Goal: Obtain resource: Download file/media

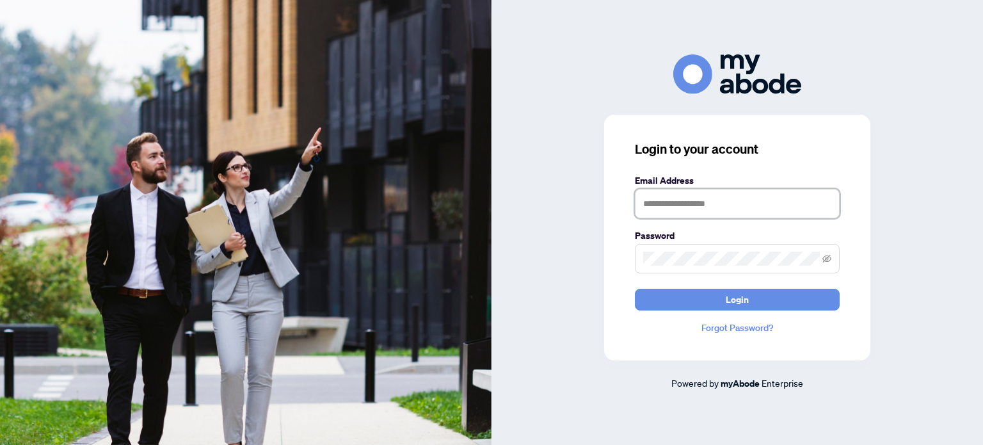
click at [661, 196] on input "text" at bounding box center [737, 203] width 205 height 29
type input "**********"
click at [635, 289] on button "Login" at bounding box center [737, 300] width 205 height 22
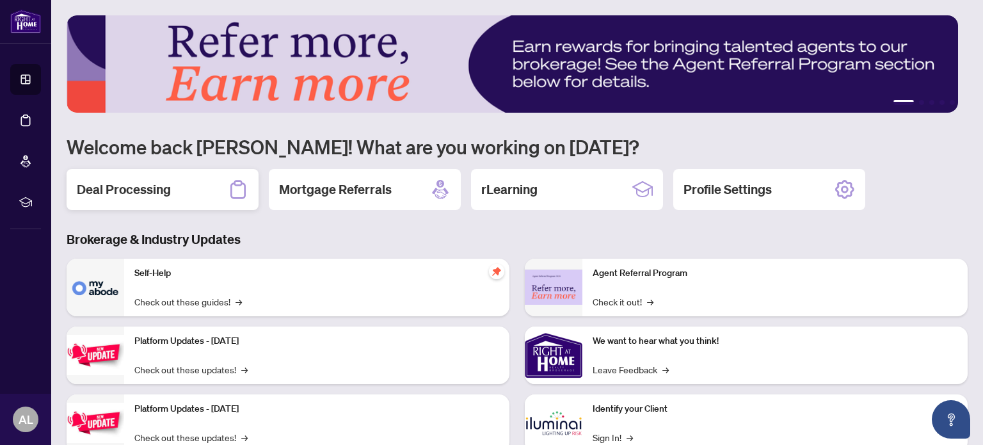
click at [175, 188] on div "Deal Processing" at bounding box center [163, 189] width 192 height 41
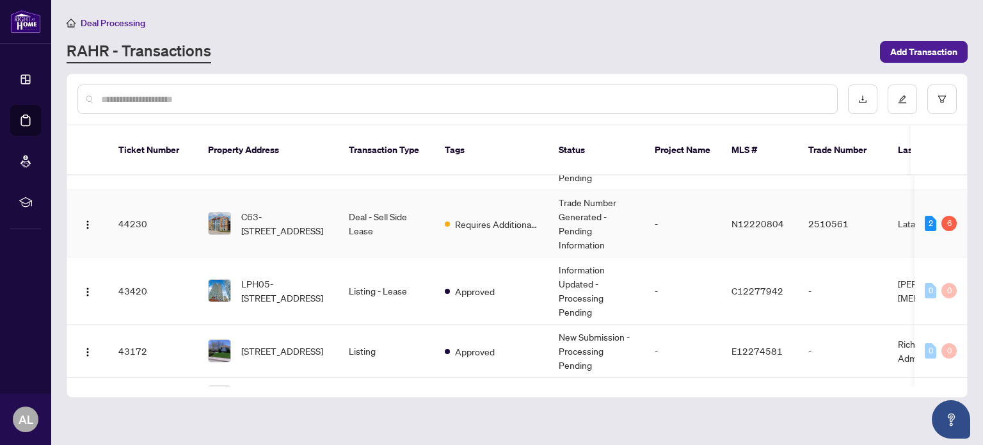
scroll to position [128, 0]
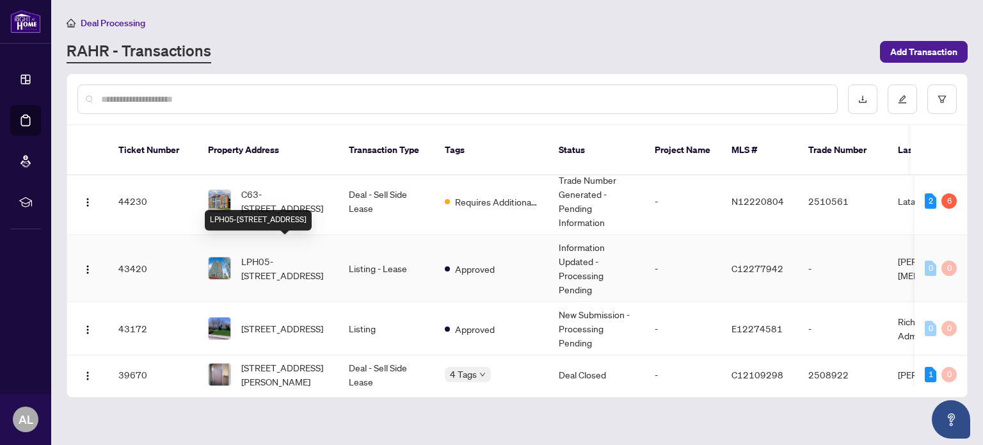
click at [293, 254] on span "LPH05-20 Lombard St, Toronto, Ontario M5C 0A7, Canada" at bounding box center [284, 268] width 87 height 28
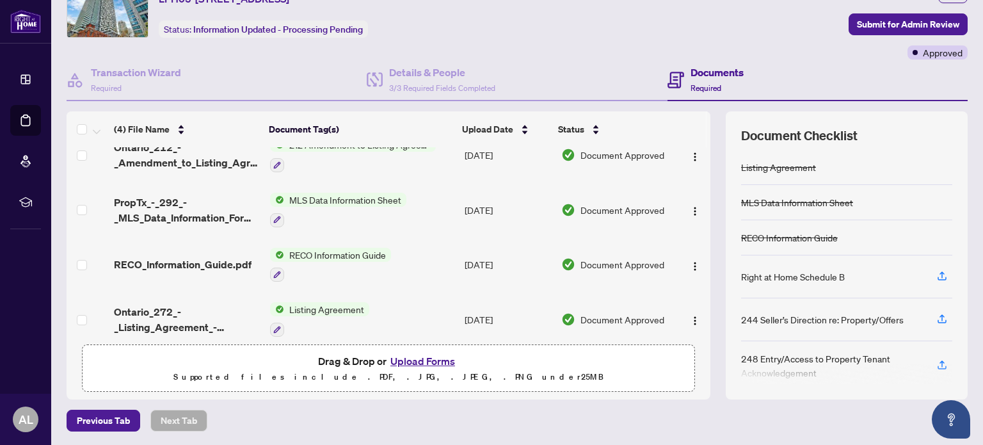
scroll to position [29, 0]
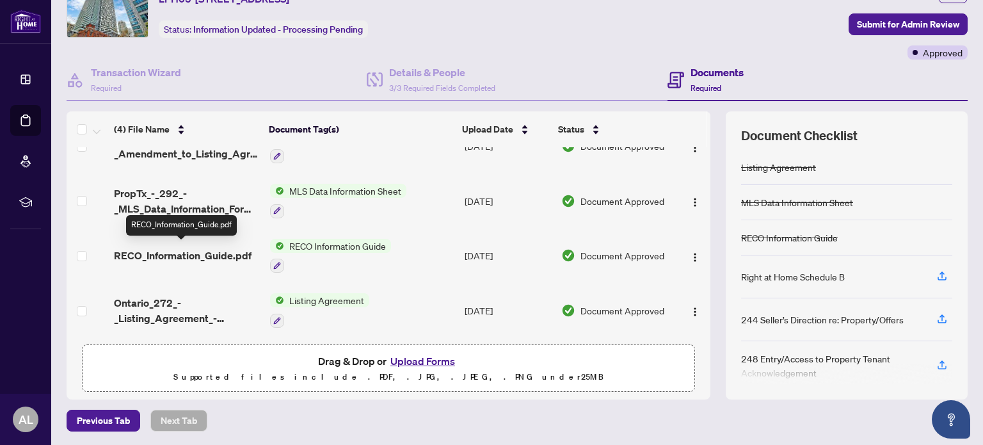
click at [200, 253] on span "RECO_Information_Guide.pdf" at bounding box center [183, 255] width 138 height 15
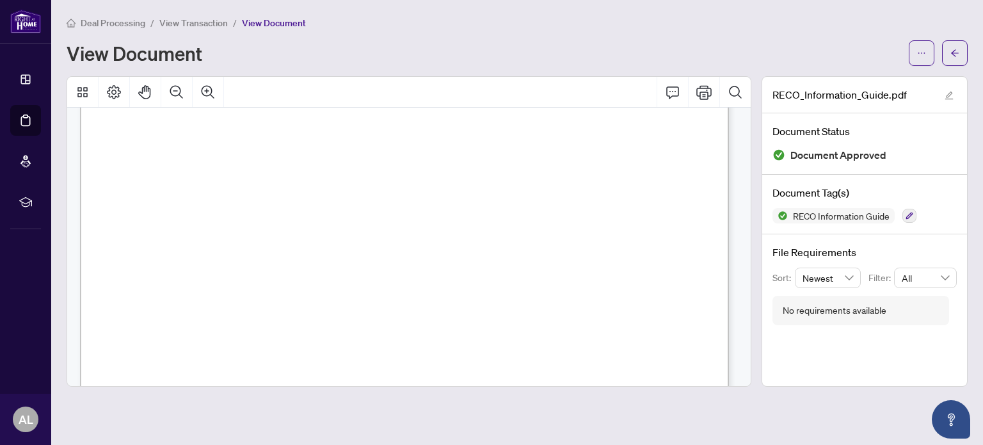
scroll to position [10400, 0]
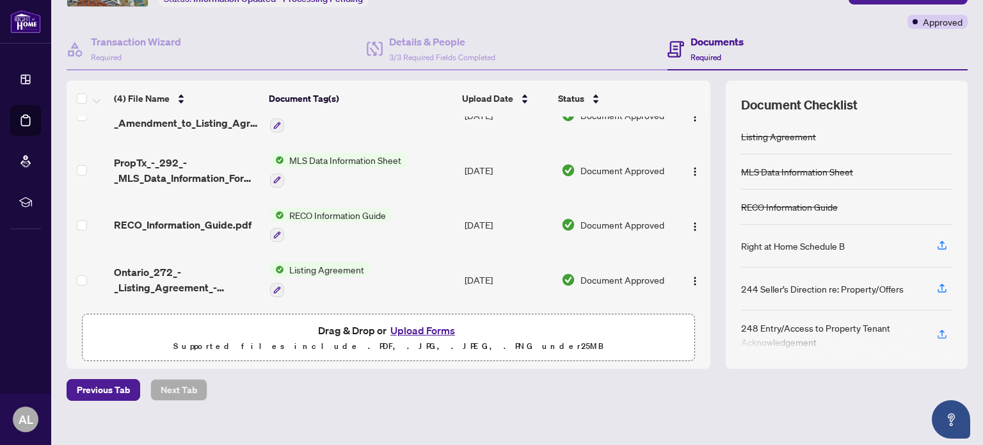
scroll to position [108, 0]
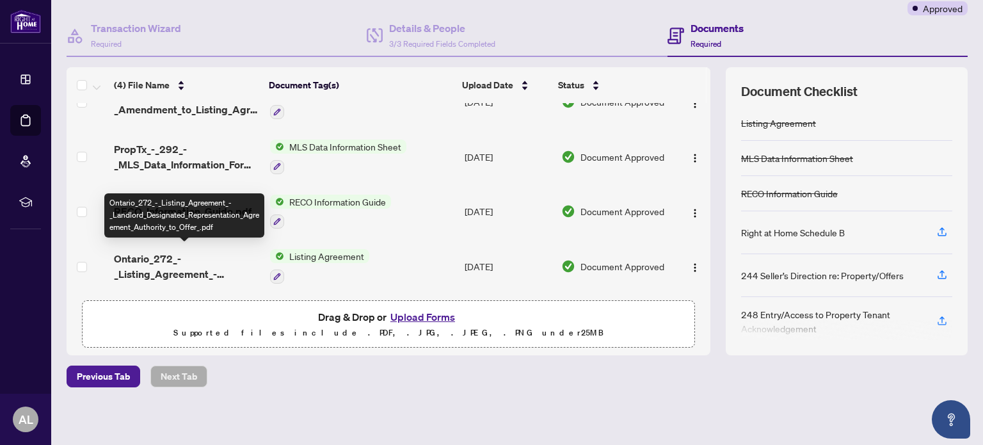
click at [149, 251] on span "Ontario_272_-_Listing_Agreement_-_Landlord_Designated_Representation_Agreement_…" at bounding box center [186, 266] width 145 height 31
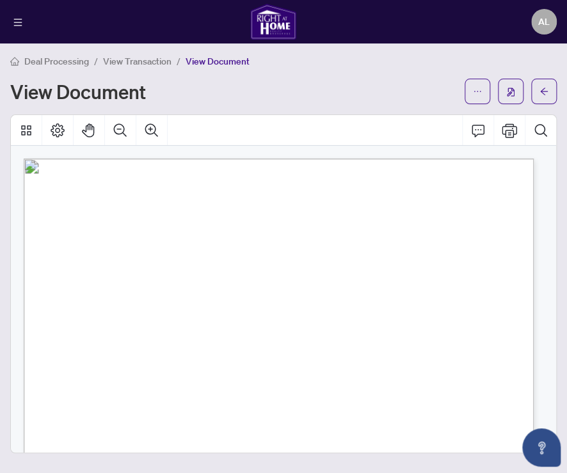
click at [334, 130] on div at bounding box center [283, 130] width 545 height 31
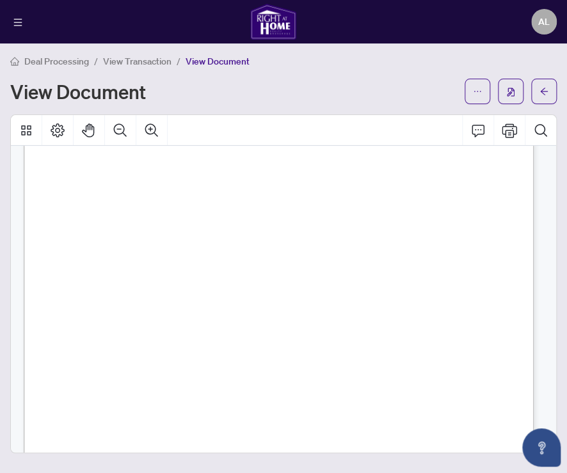
scroll to position [3083, 0]
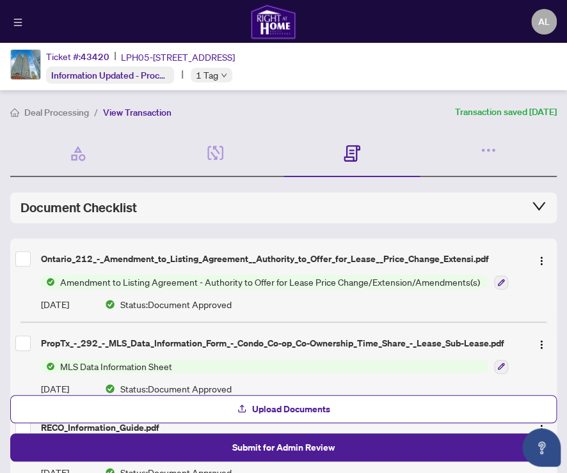
click at [113, 367] on span "MLS Data Information Sheet" at bounding box center [116, 367] width 122 height 14
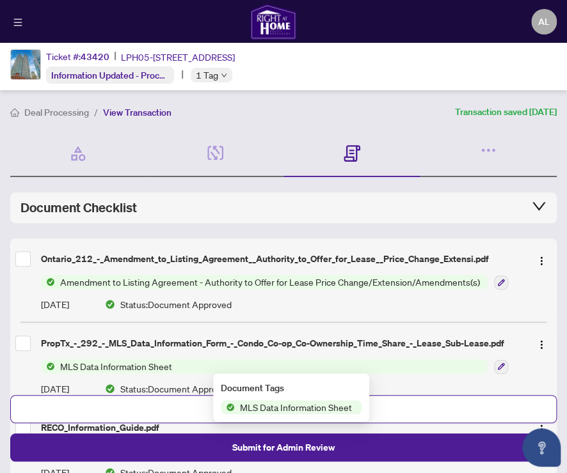
click at [114, 333] on div "PropTx_-_292_-_MLS_Data_Information_Form_-_Condo_Co-op_Co-Ownership_Time_Share_…" at bounding box center [283, 343] width 536 height 20
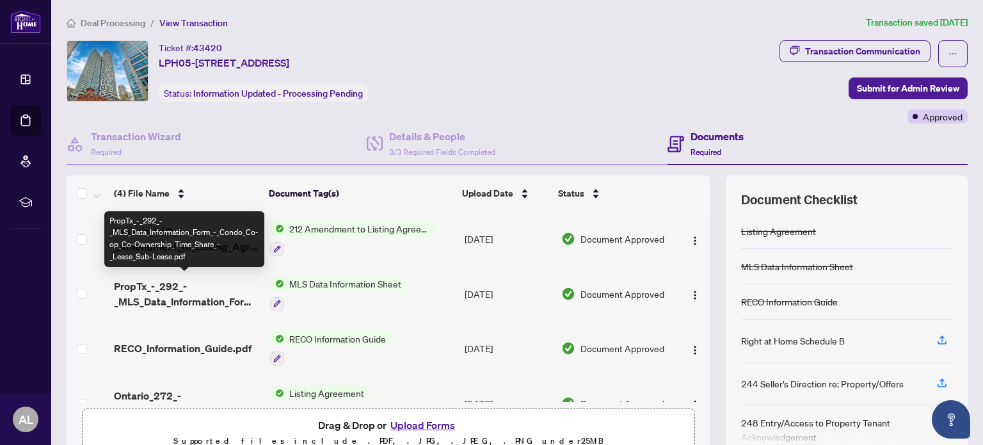
click at [214, 290] on span "PropTx_-_292_-_MLS_Data_Information_Form_-_Condo_Co-op_Co-Ownership_Time_Share_…" at bounding box center [186, 293] width 145 height 31
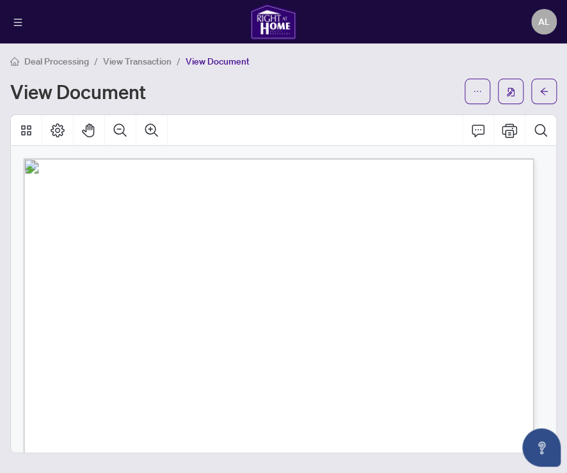
click at [299, 79] on div "View Document" at bounding box center [283, 92] width 546 height 26
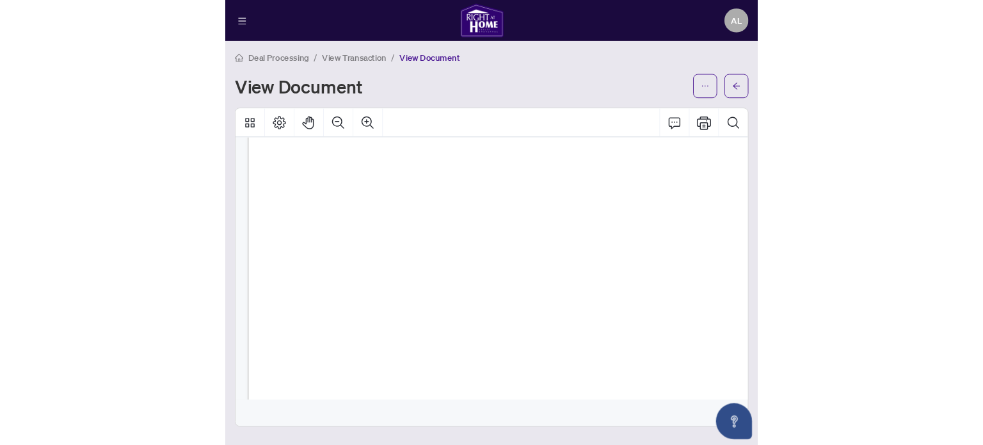
scroll to position [8951, 0]
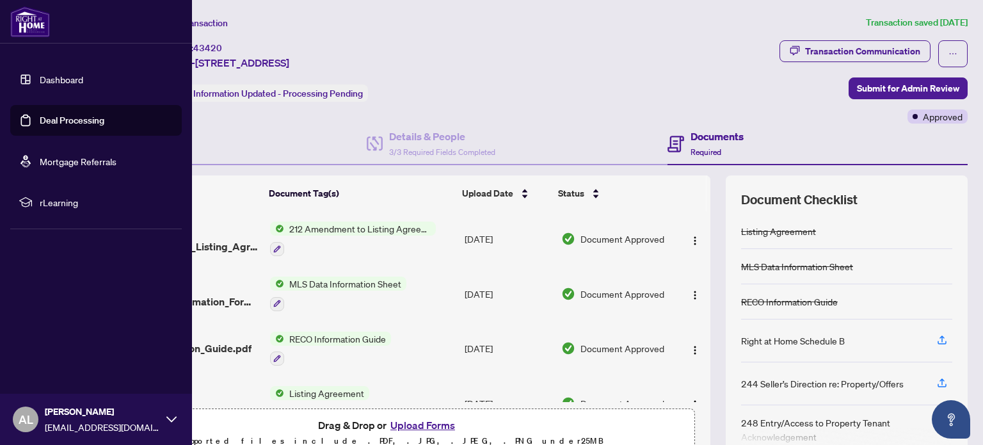
click at [33, 20] on img at bounding box center [30, 21] width 40 height 31
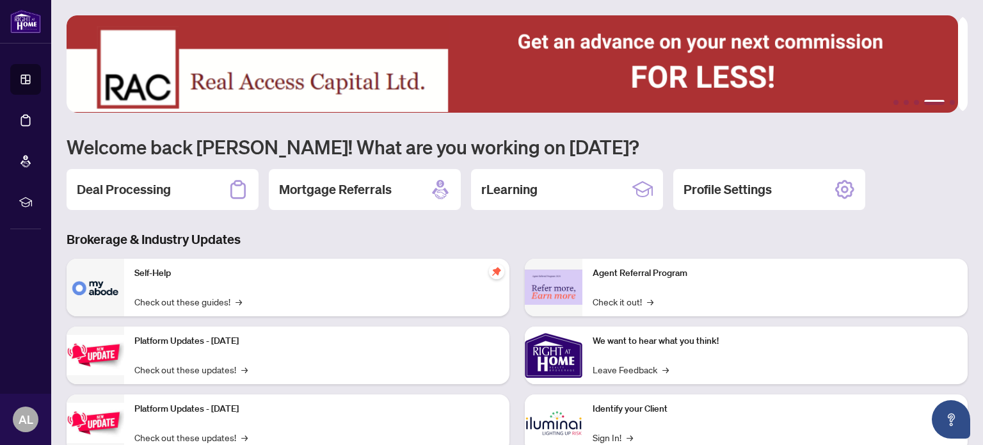
drag, startPoint x: 113, startPoint y: 203, endPoint x: 121, endPoint y: 188, distance: 17.5
click at [113, 203] on div "Deal Processing" at bounding box center [163, 189] width 192 height 41
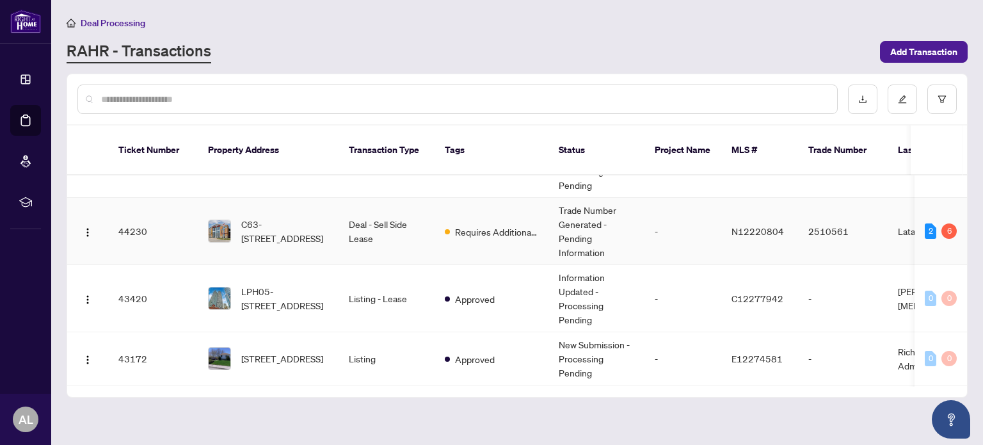
scroll to position [128, 0]
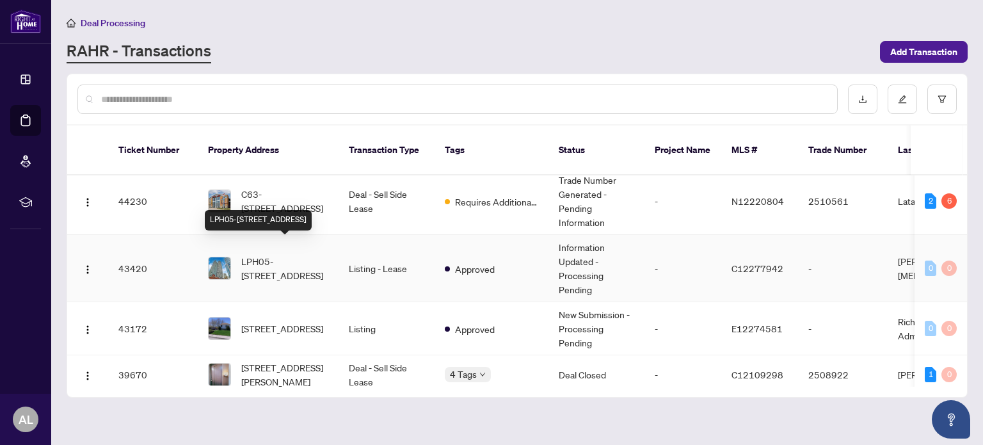
click at [270, 255] on span "LPH05-[STREET_ADDRESS]" at bounding box center [284, 268] width 87 height 28
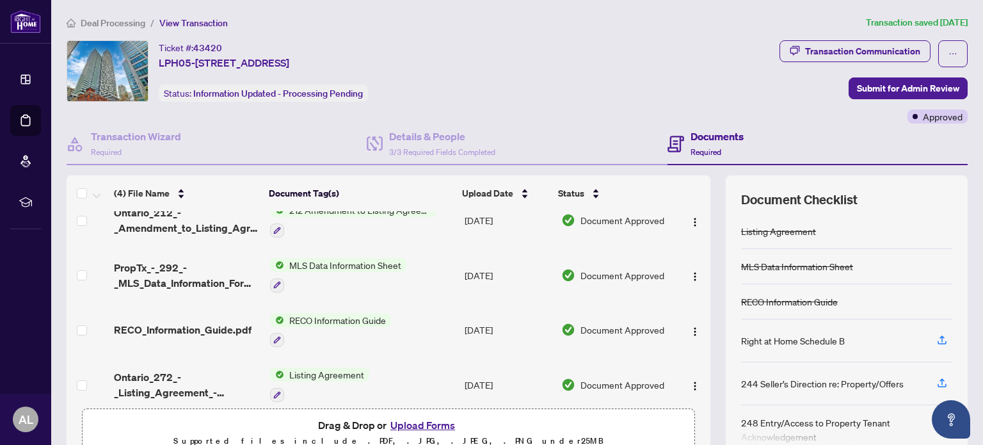
scroll to position [29, 0]
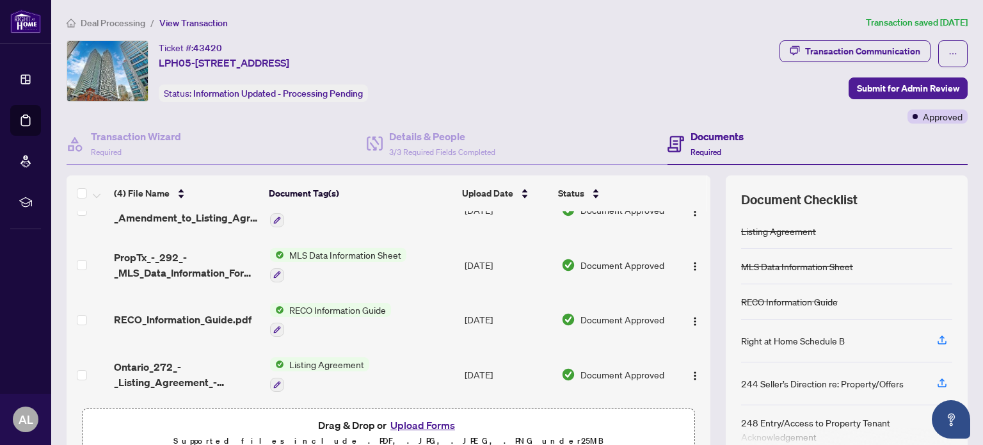
click at [171, 363] on span "Ontario_272_-_Listing_Agreement_-_Landlord_Designated_Representation_Agreement_…" at bounding box center [186, 374] width 145 height 31
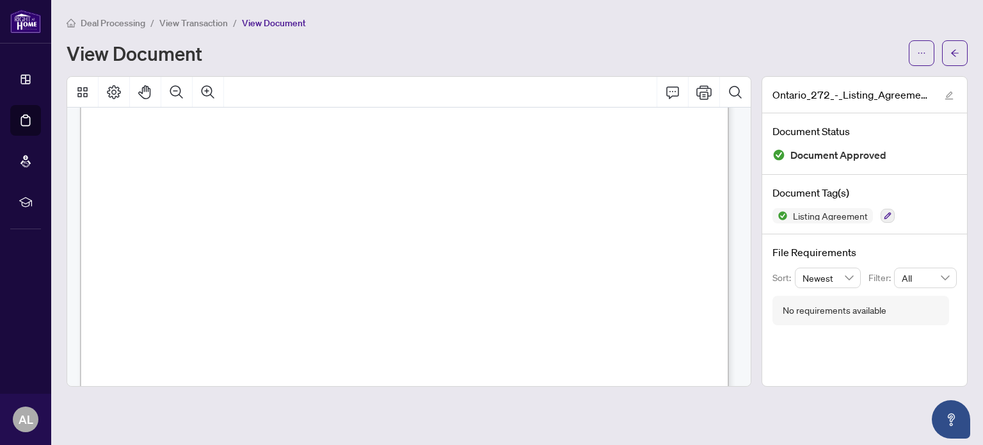
scroll to position [2047, 0]
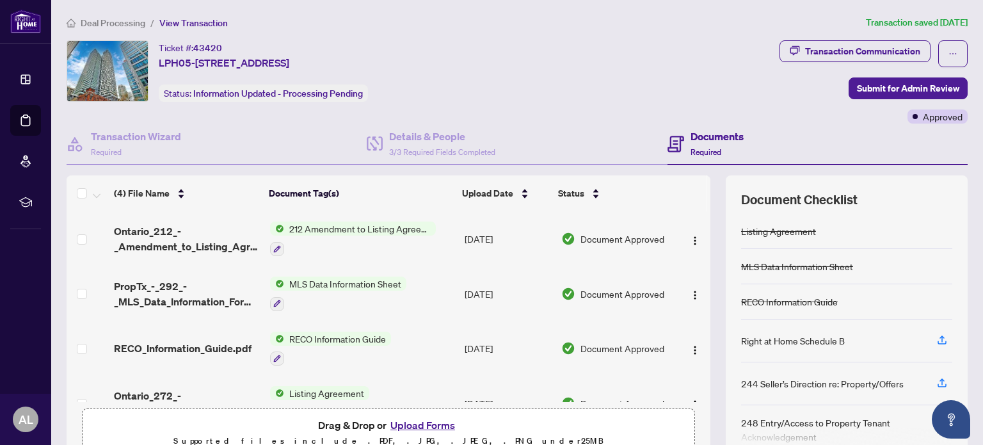
scroll to position [29, 0]
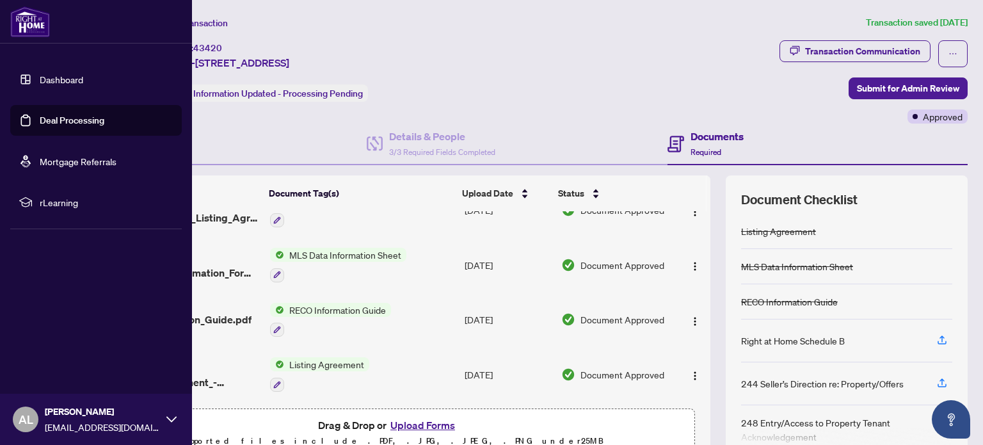
click at [29, 24] on img at bounding box center [30, 21] width 40 height 31
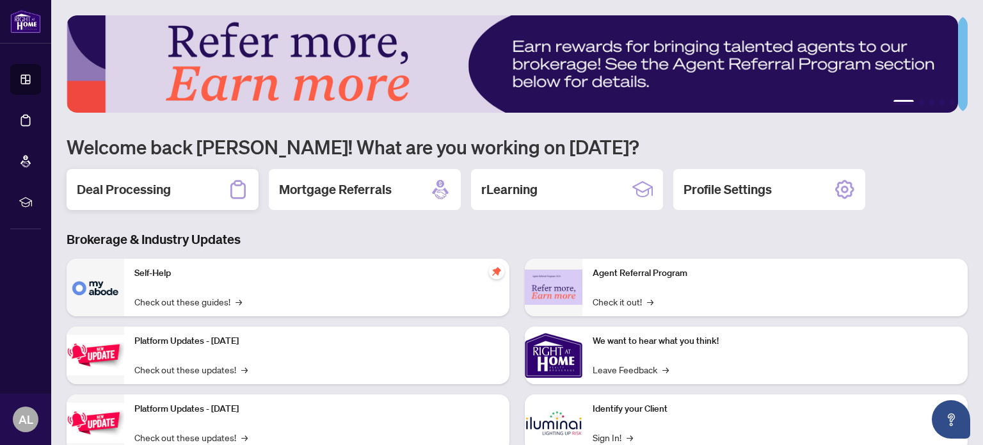
click at [182, 193] on div "Deal Processing" at bounding box center [163, 189] width 192 height 41
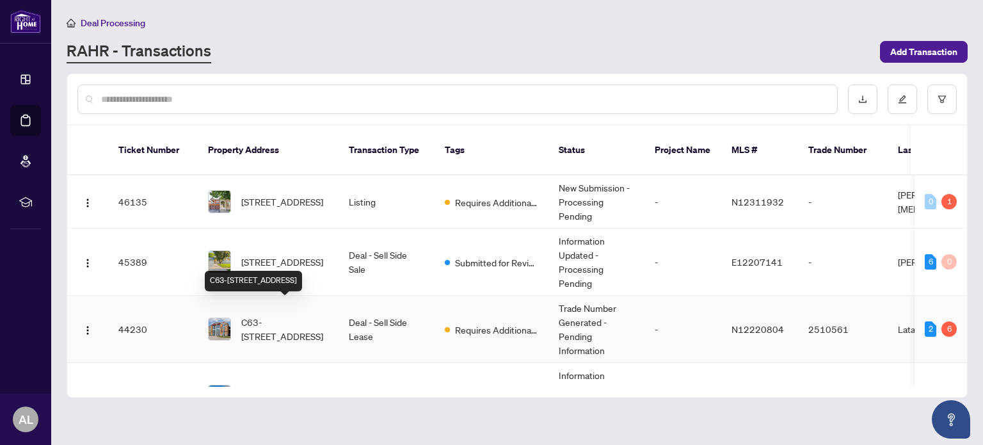
click at [274, 322] on span "C63-[STREET_ADDRESS]" at bounding box center [284, 329] width 87 height 28
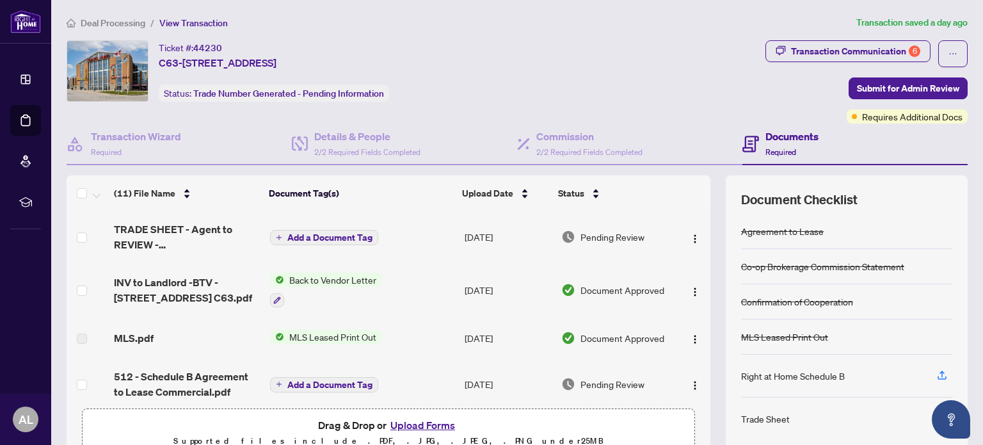
scroll to position [64, 0]
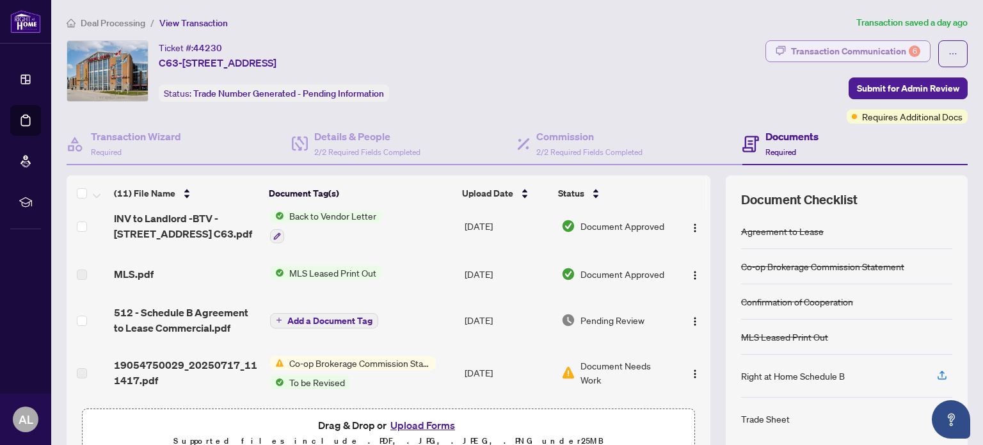
click at [857, 51] on div "Transaction Communication 6" at bounding box center [855, 51] width 129 height 20
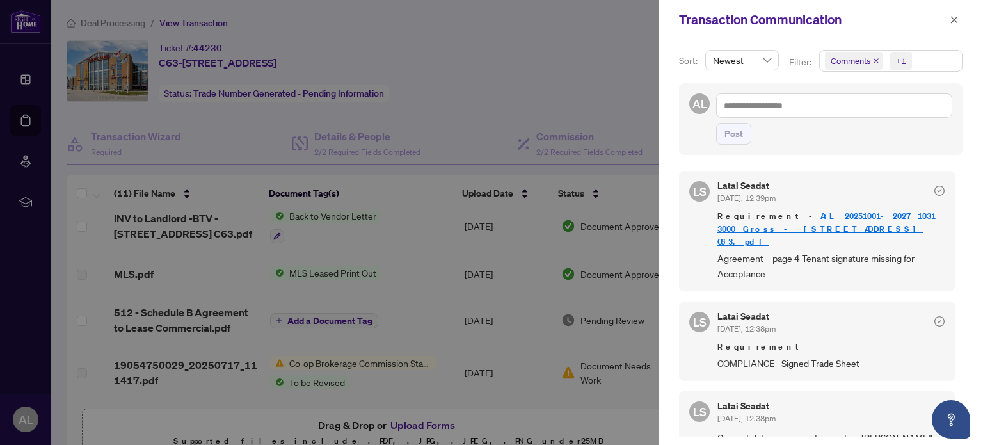
scroll to position [512, 0]
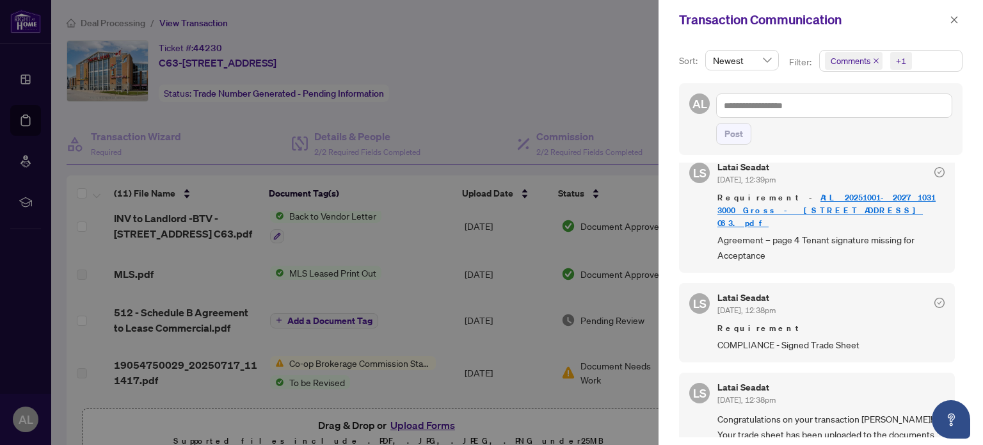
click at [486, 81] on div at bounding box center [491, 222] width 983 height 445
click at [486, 80] on div at bounding box center [491, 222] width 983 height 445
click at [828, 192] on link "AtL 20251001-20271031 3000 Gross - [STREET_ADDRESS] C63.pdf" at bounding box center [826, 210] width 218 height 36
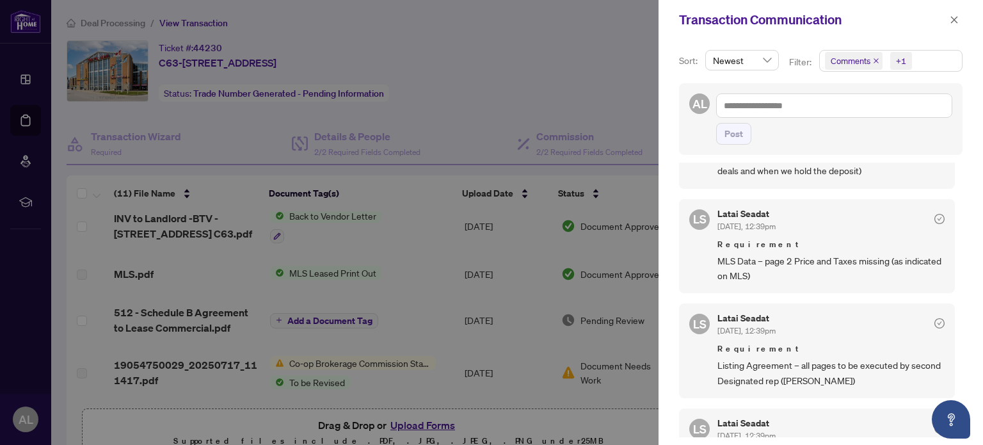
scroll to position [192, 0]
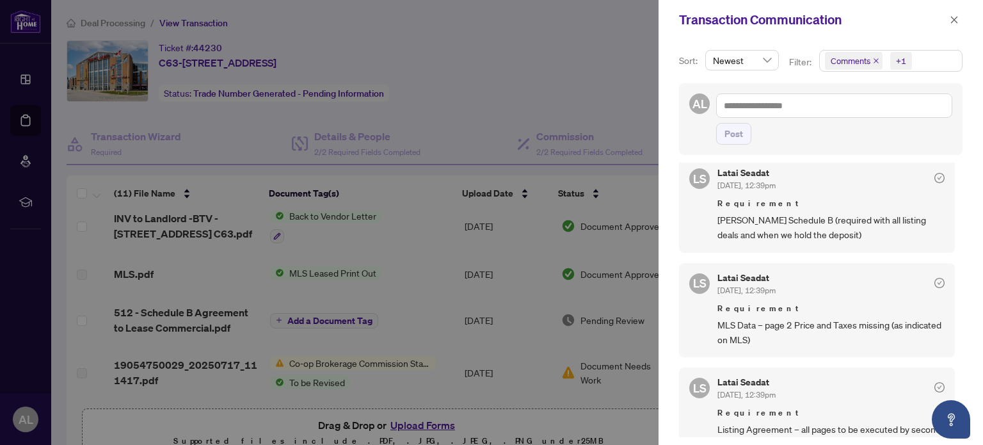
click at [560, 86] on div at bounding box center [491, 222] width 983 height 445
click at [185, 317] on div at bounding box center [491, 222] width 983 height 445
click at [953, 19] on icon "close" at bounding box center [954, 19] width 7 height 7
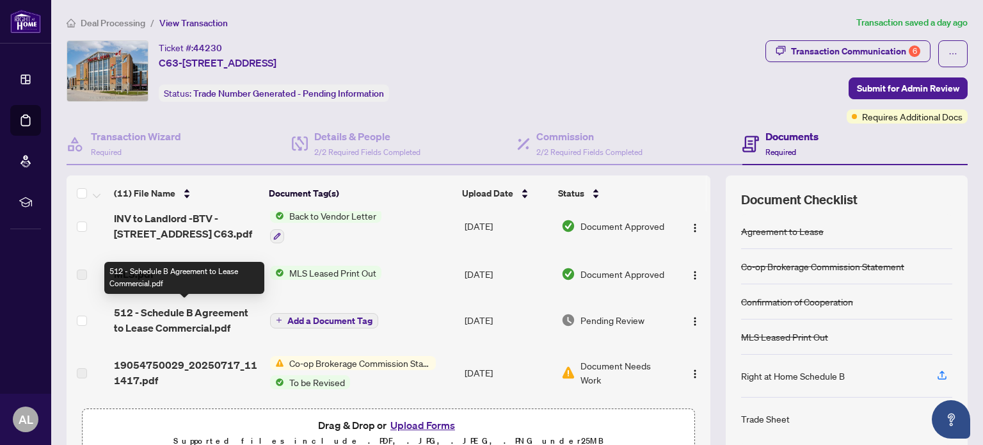
click at [200, 316] on span "512 - Schedule B Agreement to Lease Commercial.pdf" at bounding box center [186, 319] width 145 height 31
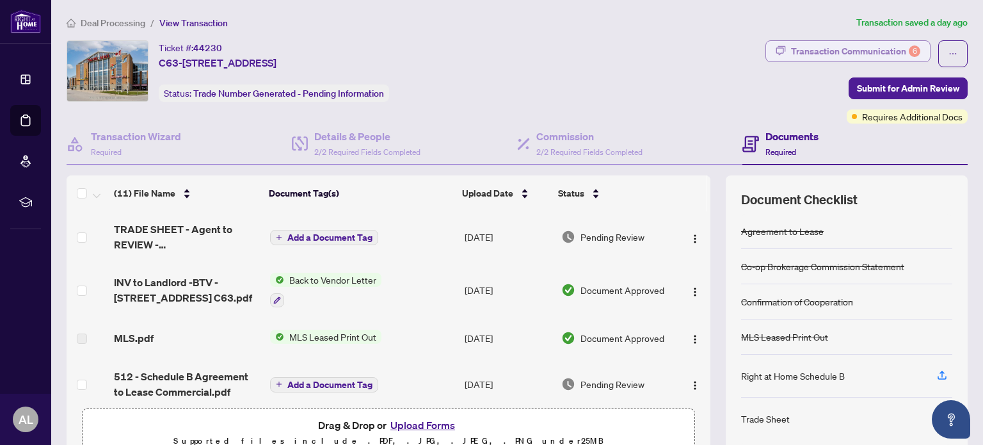
click at [850, 54] on div "Transaction Communication 6" at bounding box center [855, 51] width 129 height 20
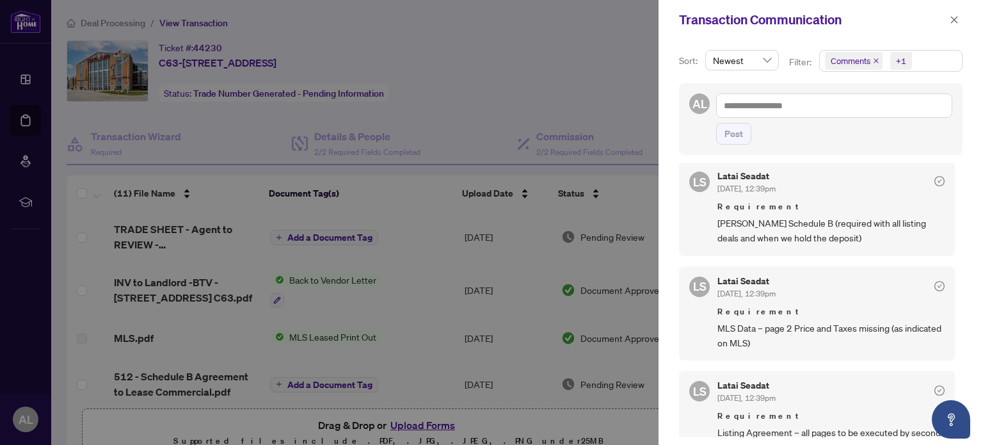
scroll to position [192, 0]
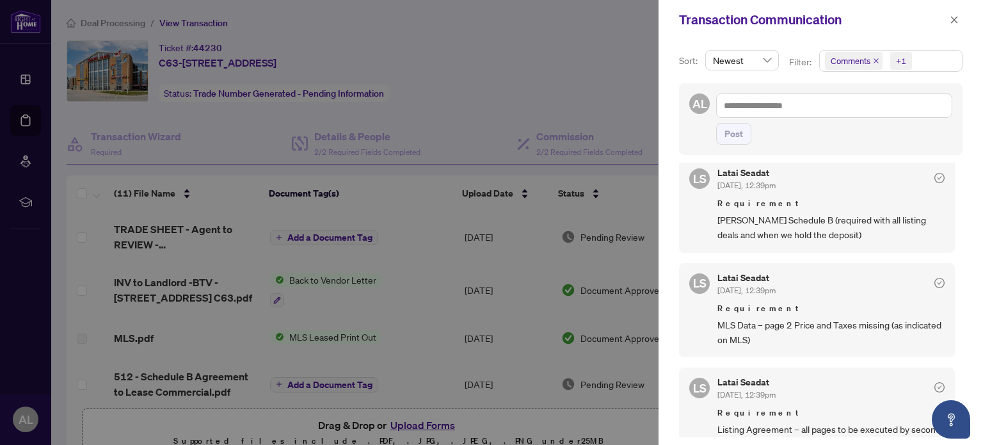
click at [458, 90] on div at bounding box center [491, 222] width 983 height 445
click at [955, 19] on icon "close" at bounding box center [953, 19] width 9 height 9
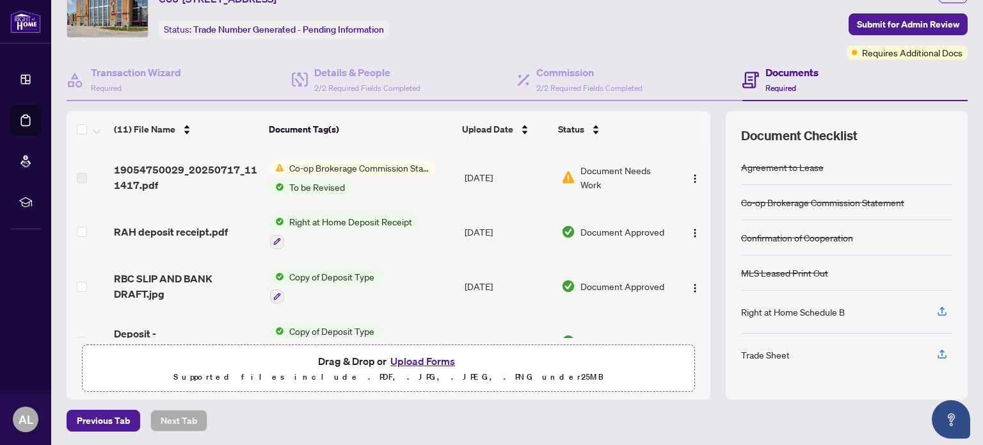
scroll to position [131, 0]
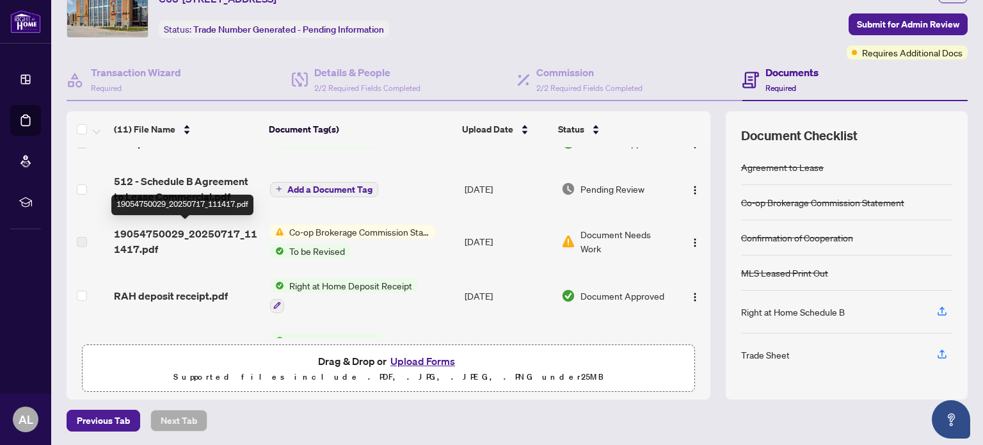
click at [200, 235] on span "19054750029_20250717_111417.pdf" at bounding box center [186, 241] width 145 height 31
click at [230, 249] on span "19054750029_20250717_111417.pdf" at bounding box center [186, 241] width 145 height 31
click at [205, 228] on span "19054750029_20250717_111417.pdf" at bounding box center [186, 241] width 145 height 31
click at [303, 229] on span "Co-op Brokerage Commission Statement" at bounding box center [360, 232] width 152 height 14
click at [244, 233] on span "19054750029_20250717_111417.pdf" at bounding box center [186, 241] width 145 height 31
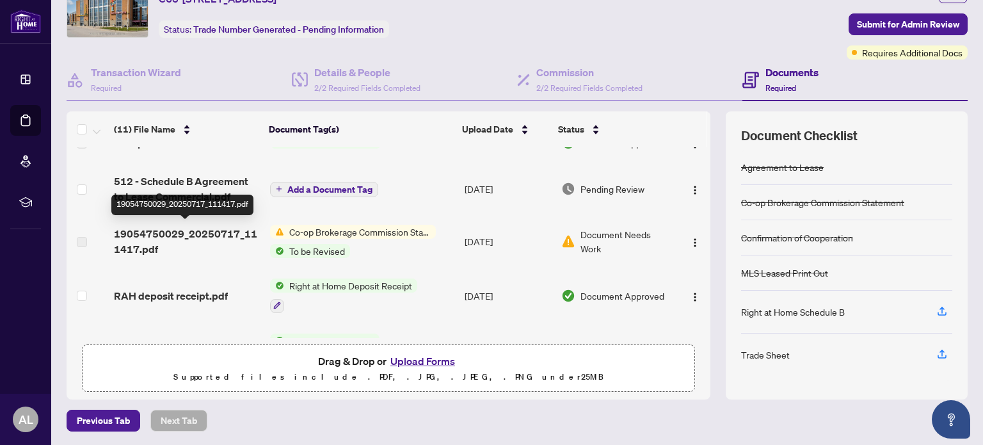
click at [168, 234] on span "19054750029_20250717_111417.pdf" at bounding box center [186, 241] width 145 height 31
click at [586, 244] on span "Document Needs Work" at bounding box center [625, 241] width 91 height 28
click at [164, 232] on span "19054750029_20250717_111417.pdf" at bounding box center [186, 241] width 145 height 31
click at [197, 257] on td "19054750029_20250717_111417.pdf" at bounding box center [186, 241] width 155 height 54
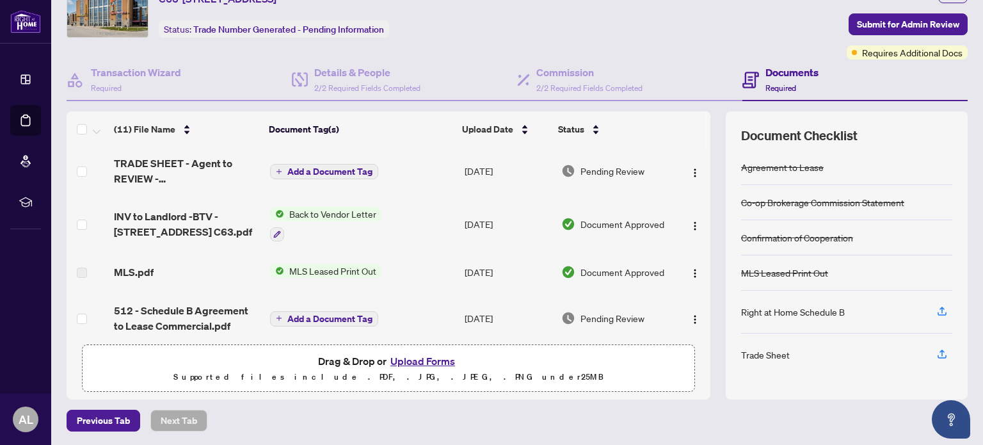
scroll to position [0, 0]
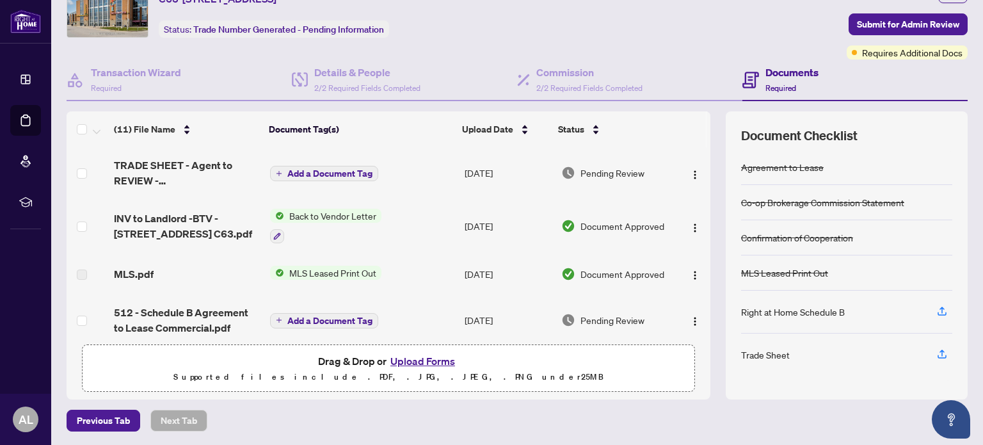
click at [189, 176] on span "TRADE SHEET - Agent to REVIEW - [STREET_ADDRESS]pdf" at bounding box center [186, 172] width 145 height 31
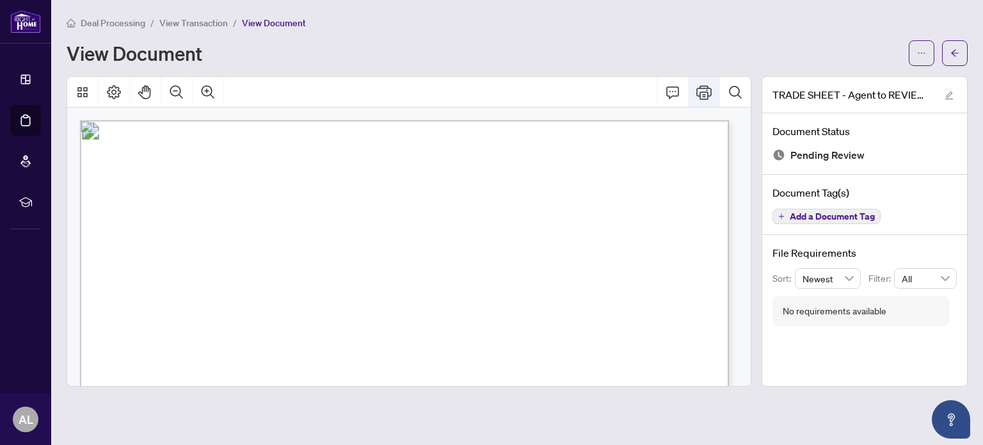
click at [701, 95] on icon "Print" at bounding box center [703, 91] width 15 height 15
click at [913, 48] on button "button" at bounding box center [921, 53] width 26 height 26
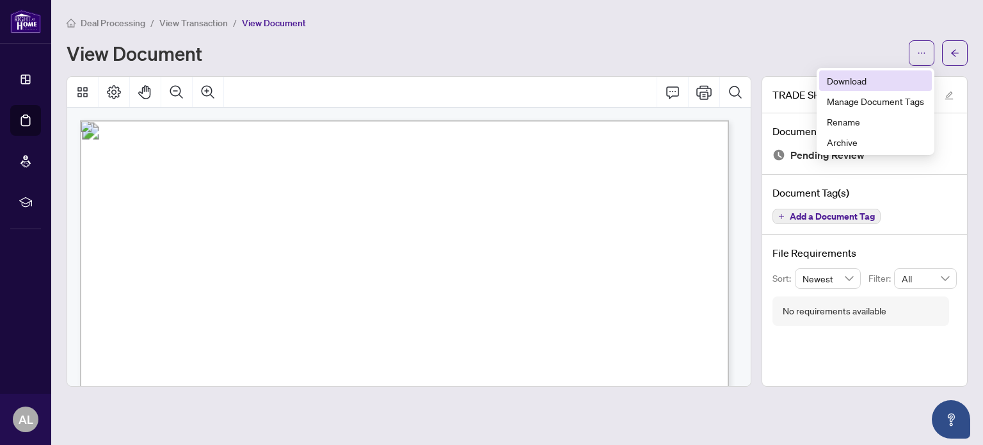
click at [870, 81] on span "Download" at bounding box center [874, 81] width 97 height 14
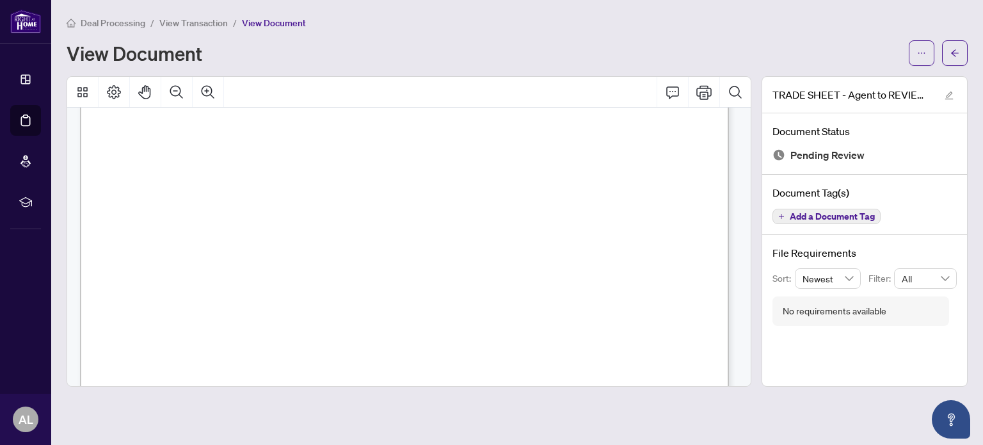
scroll to position [320, 0]
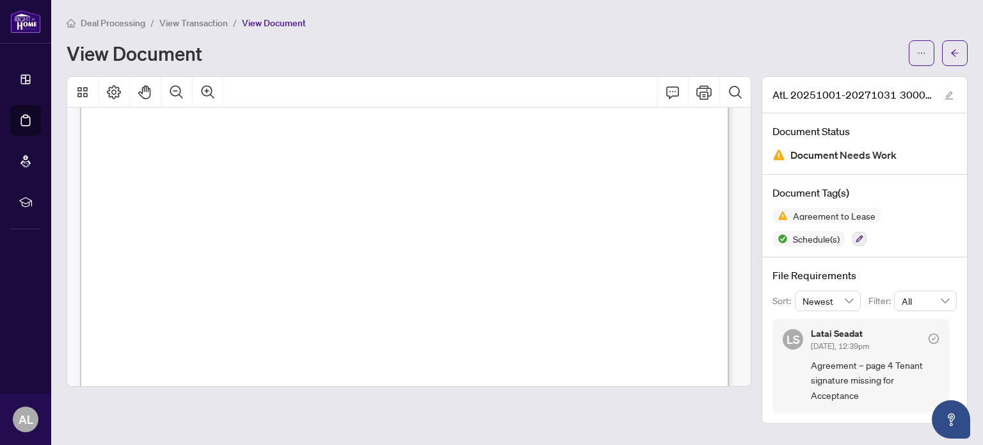
scroll to position [2815, 0]
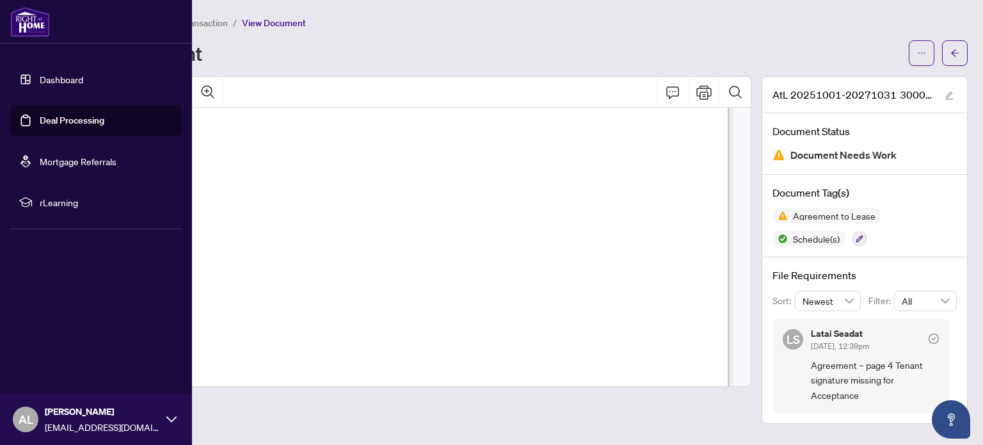
click at [26, 25] on img at bounding box center [30, 21] width 40 height 31
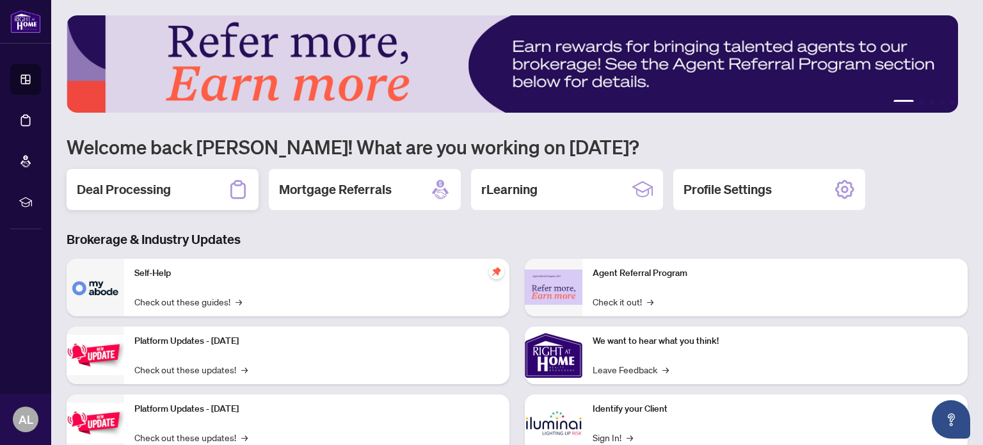
click at [176, 189] on div "Deal Processing" at bounding box center [163, 189] width 192 height 41
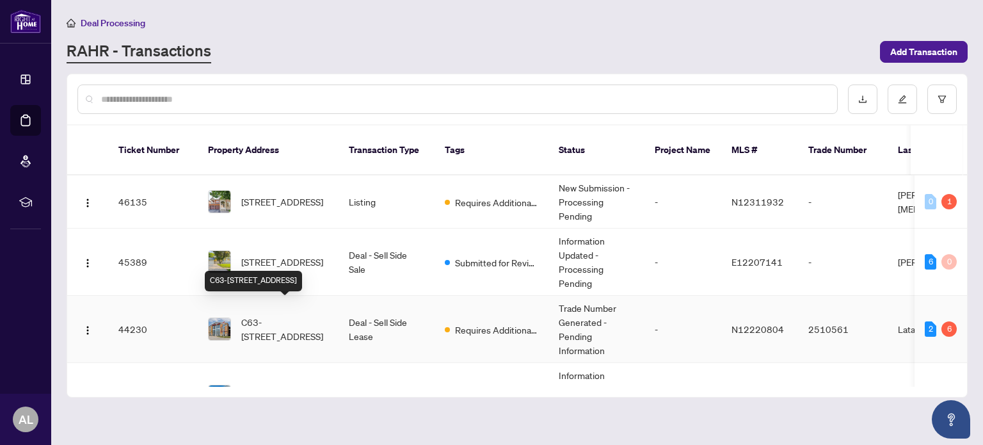
click at [289, 315] on span "C63-4300 Steeles Ave, Markham, Ontario L3R 0Y5, Canada" at bounding box center [284, 329] width 87 height 28
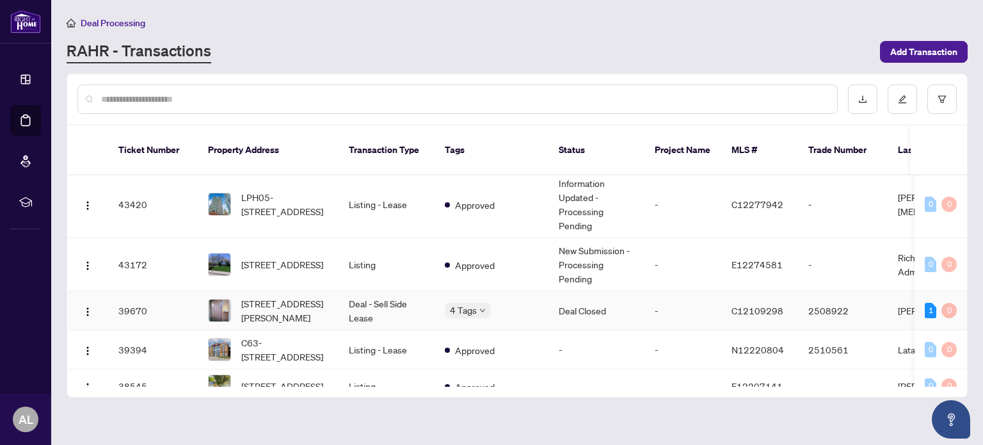
scroll to position [256, 0]
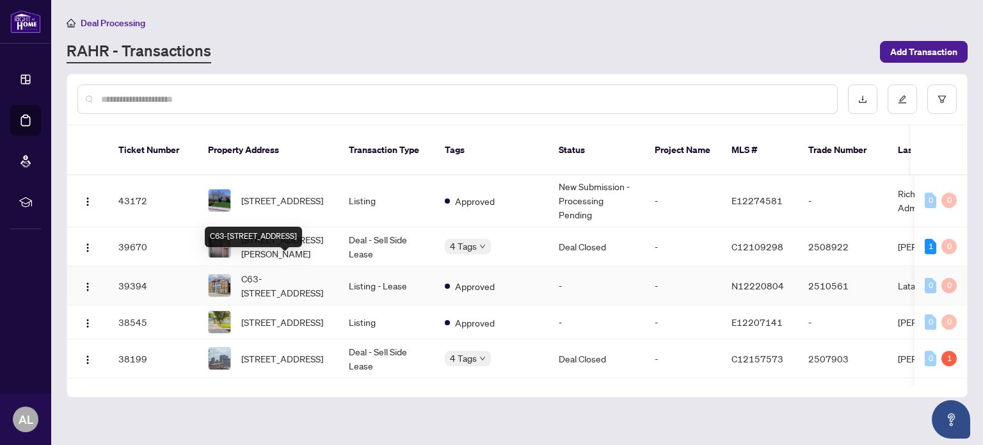
click at [284, 271] on span "C63-[STREET_ADDRESS]" at bounding box center [284, 285] width 87 height 28
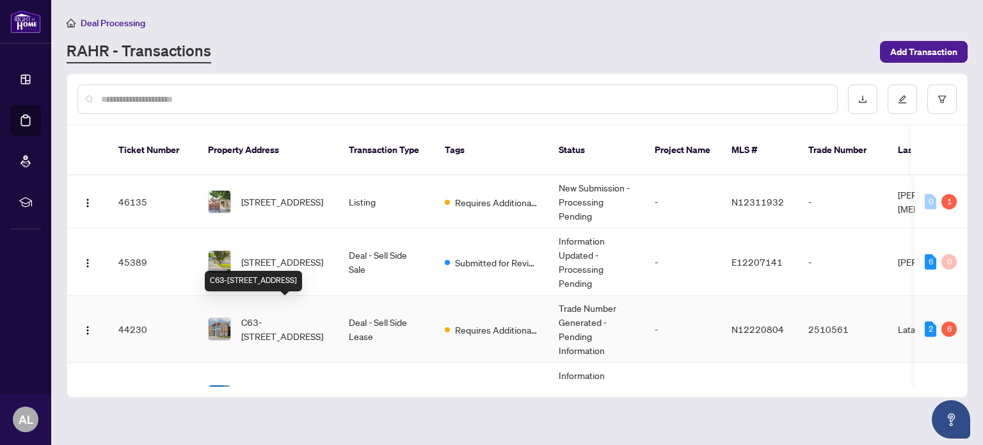
click at [285, 315] on span "C63-[STREET_ADDRESS]" at bounding box center [284, 329] width 87 height 28
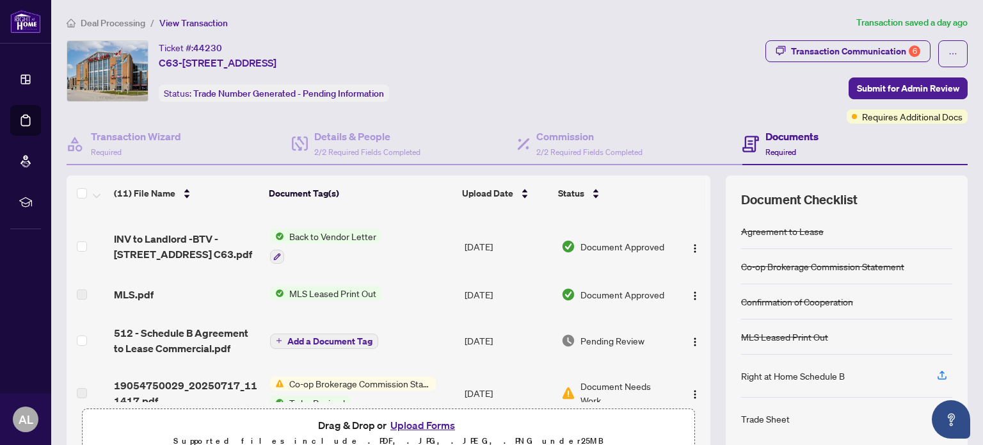
scroll to position [64, 0]
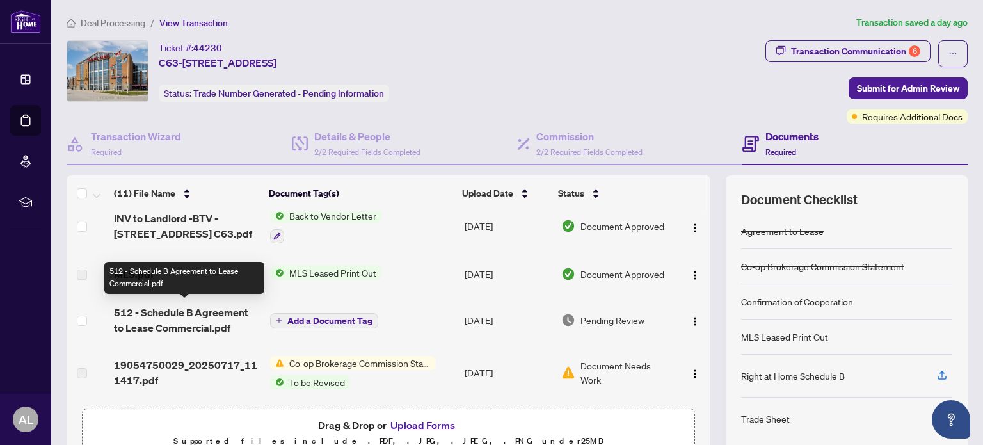
click at [198, 308] on span "512 - Schedule B Agreement to Lease Commercial.pdf" at bounding box center [186, 319] width 145 height 31
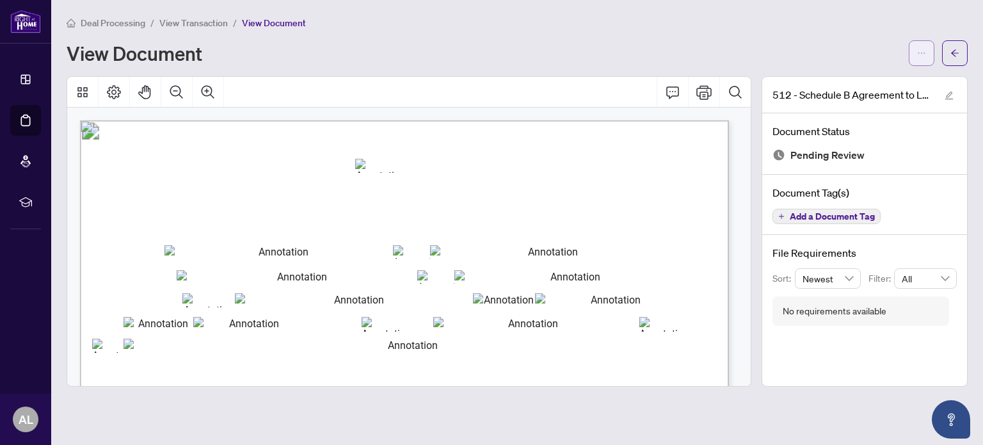
click at [913, 47] on button "button" at bounding box center [921, 53] width 26 height 26
click at [835, 74] on span "Download" at bounding box center [874, 81] width 97 height 14
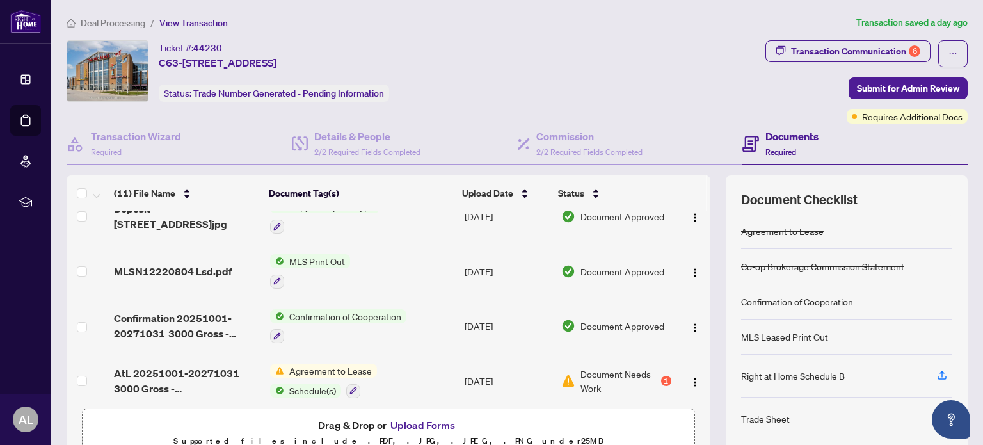
scroll to position [387, 0]
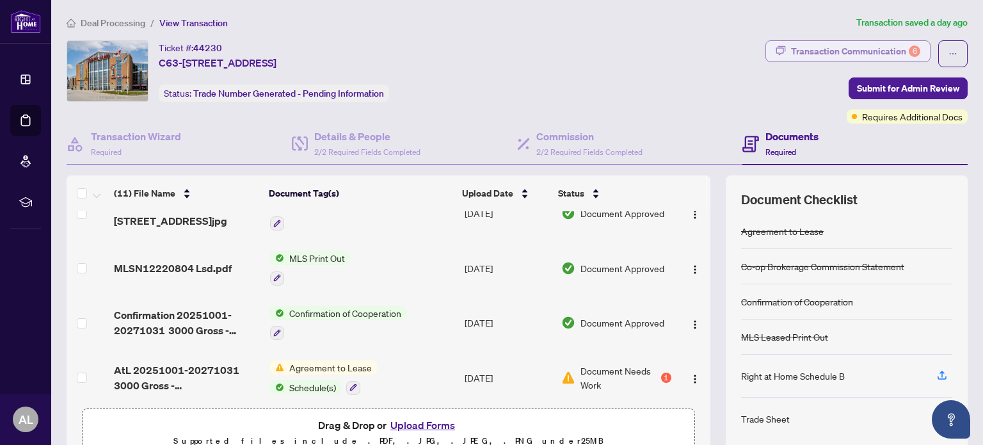
click at [842, 52] on div "Transaction Communication 6" at bounding box center [855, 51] width 129 height 20
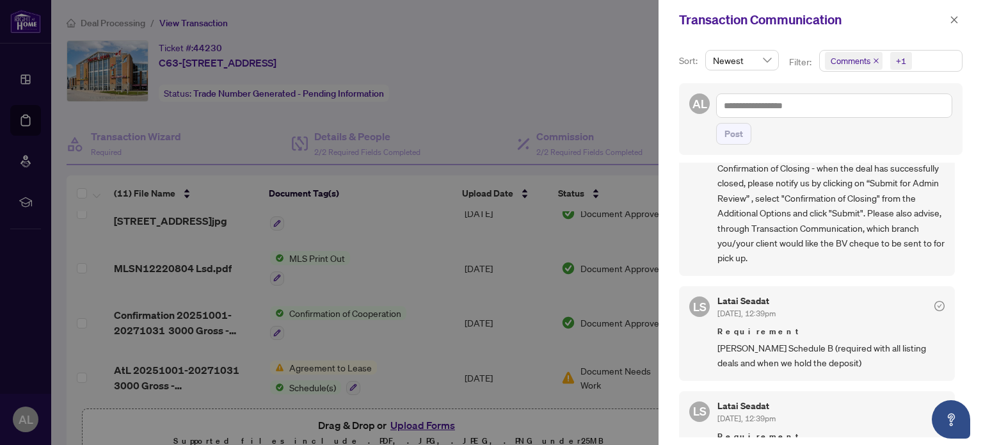
scroll to position [0, 0]
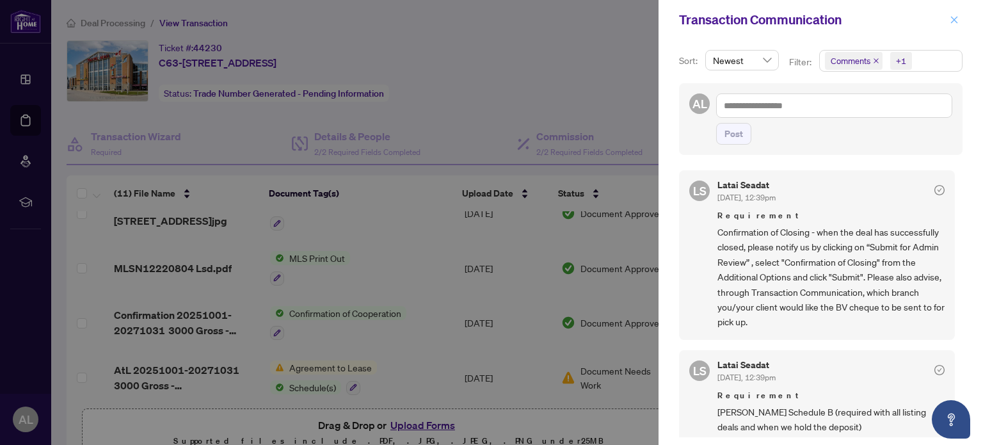
click at [951, 15] on span "button" at bounding box center [953, 20] width 9 height 20
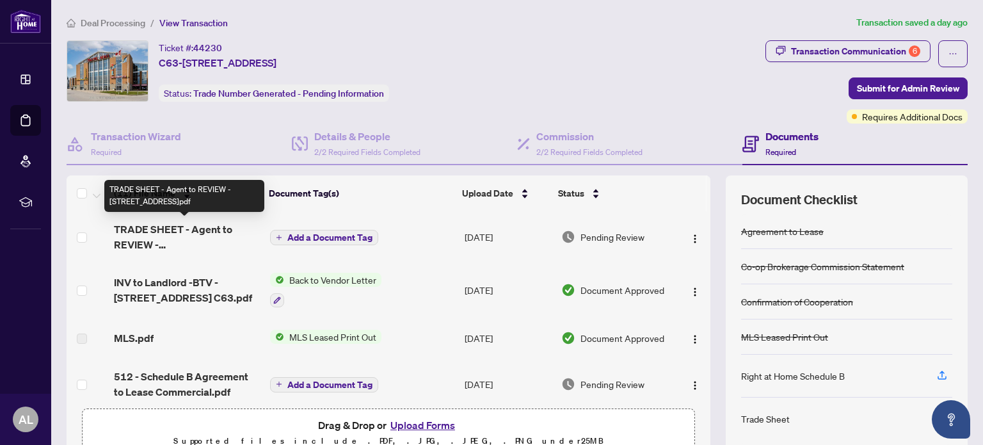
click at [157, 231] on span "TRADE SHEET - Agent to REVIEW - [STREET_ADDRESS]pdf" at bounding box center [186, 236] width 145 height 31
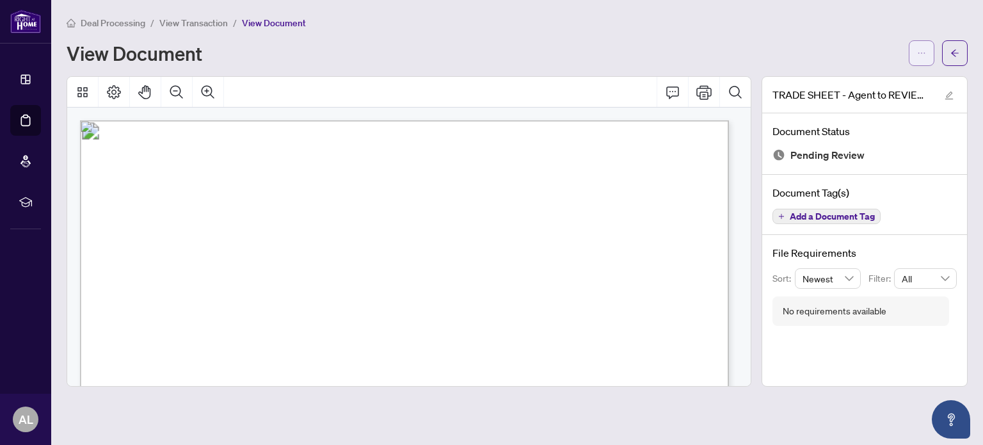
click at [917, 49] on icon "ellipsis" at bounding box center [921, 53] width 9 height 9
click at [757, 40] on div "View Document" at bounding box center [517, 53] width 901 height 26
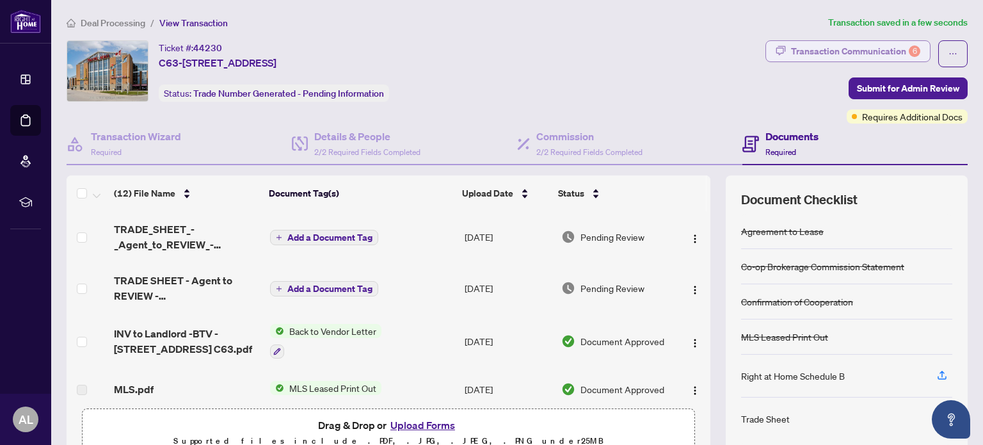
click at [834, 53] on div "Transaction Communication 6" at bounding box center [855, 51] width 129 height 20
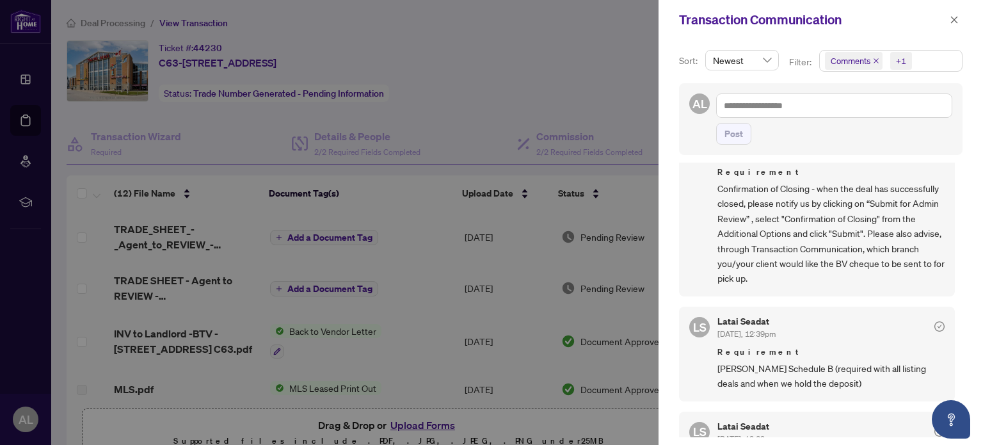
scroll to position [128, 0]
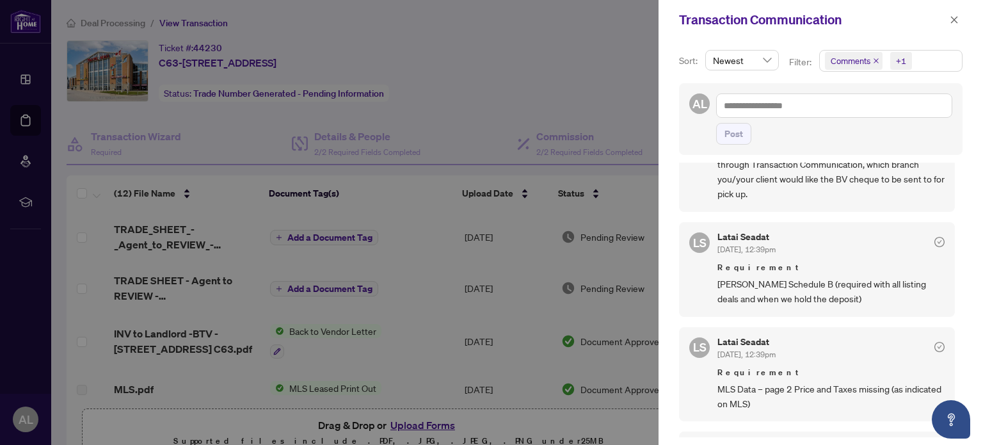
click at [531, 83] on div at bounding box center [491, 222] width 983 height 445
drag, startPoint x: 949, startPoint y: 23, endPoint x: 567, endPoint y: 137, distance: 398.5
click at [949, 22] on icon "close" at bounding box center [953, 19] width 9 height 9
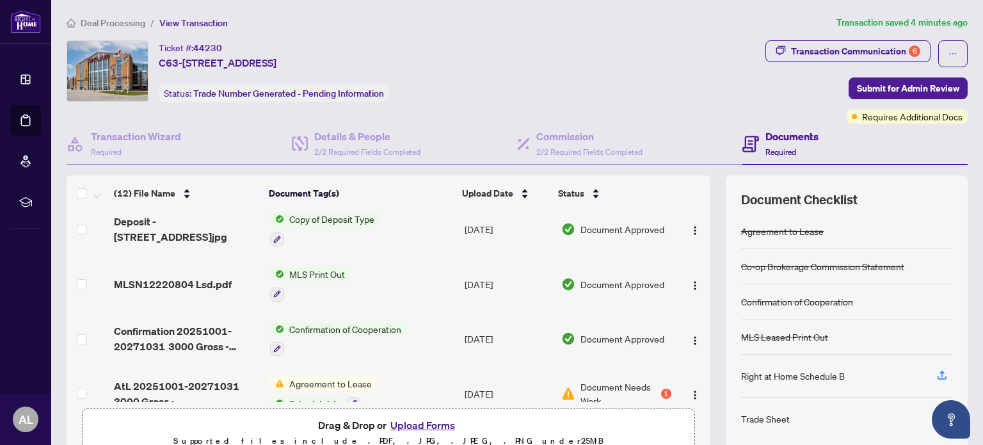
scroll to position [438, 0]
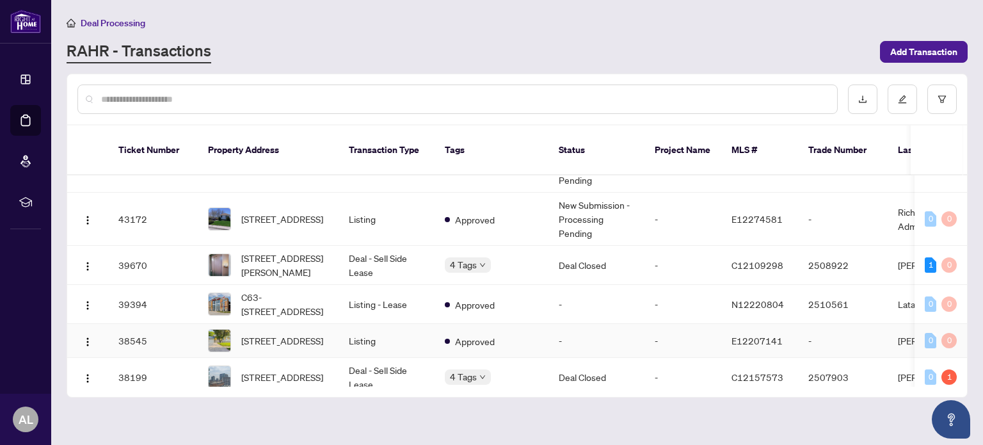
scroll to position [256, 0]
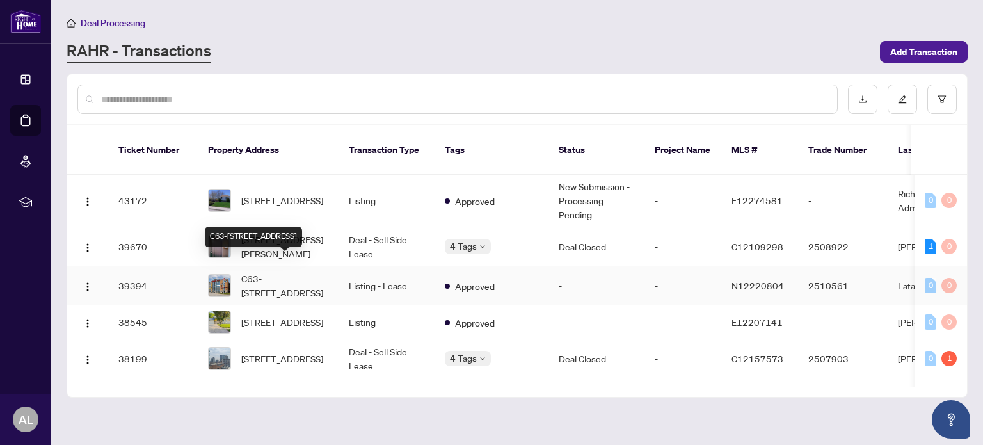
click at [276, 271] on span "C63-[STREET_ADDRESS]" at bounding box center [284, 285] width 87 height 28
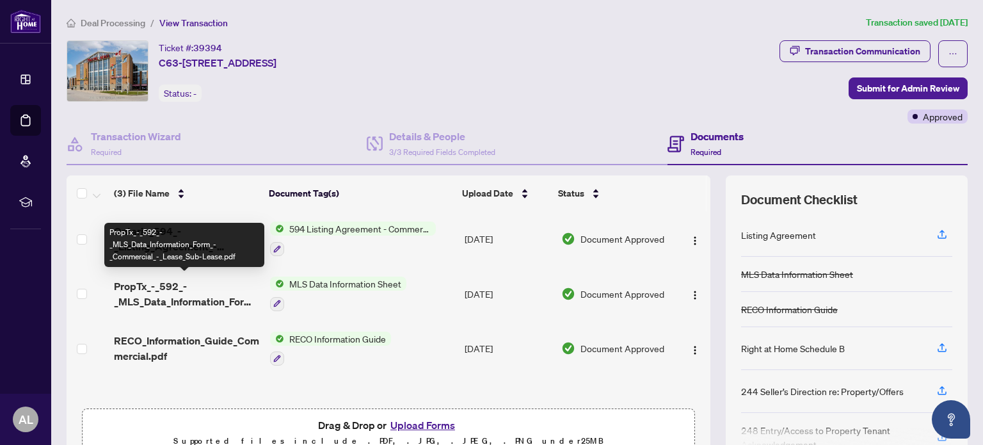
click at [179, 289] on span "PropTx_-_592_-_MLS_Data_Information_Form_-_Commercial_-_Lease_Sub-Lease.pdf" at bounding box center [186, 293] width 145 height 31
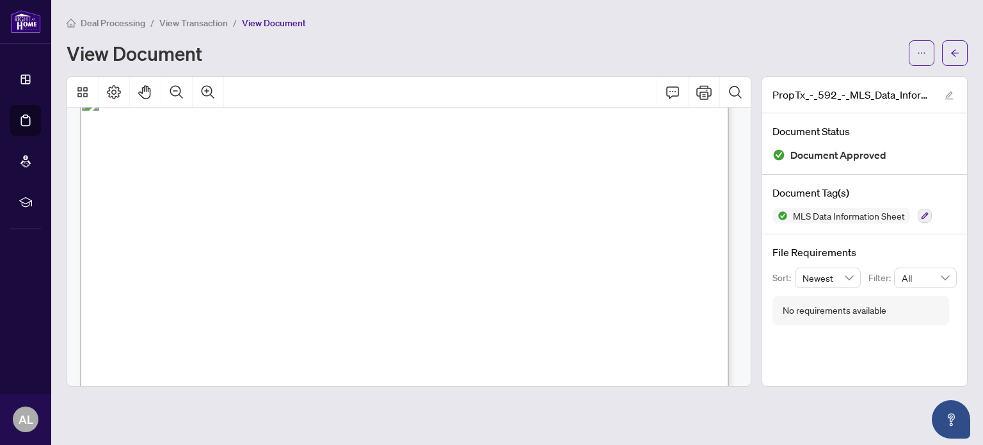
scroll to position [896, 0]
click at [911, 46] on button "button" at bounding box center [921, 53] width 26 height 26
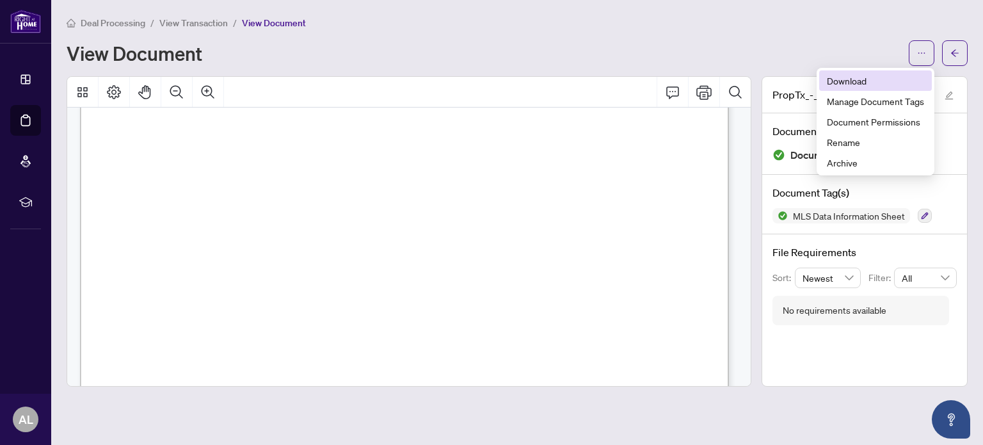
click at [873, 76] on span "Download" at bounding box center [874, 81] width 97 height 14
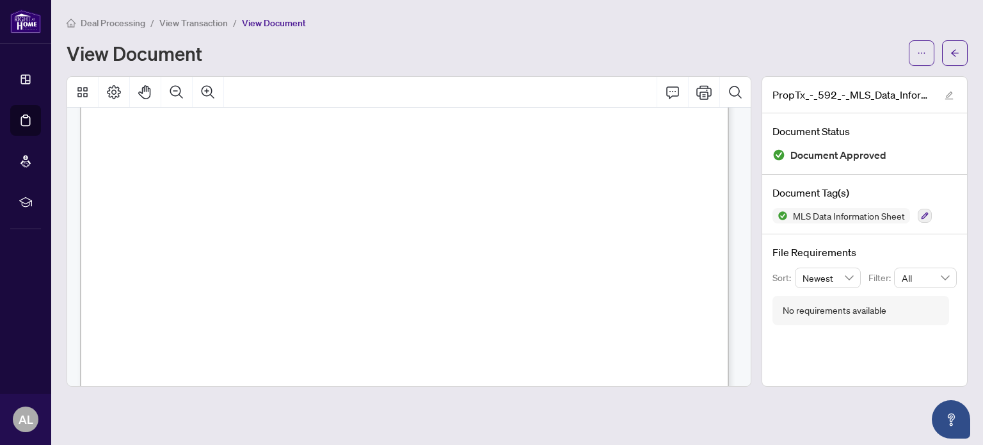
click at [573, 20] on div "Deal Processing / View Transaction / View Document" at bounding box center [517, 22] width 901 height 15
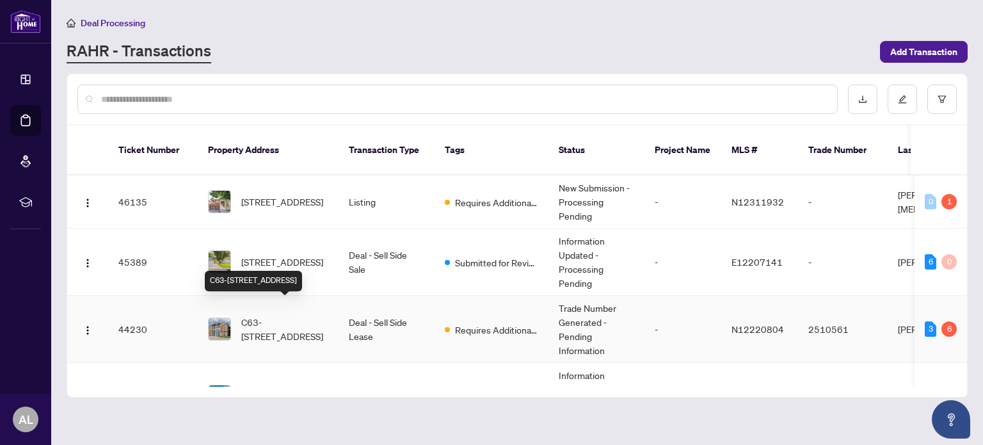
click at [287, 315] on span "C63-[STREET_ADDRESS]" at bounding box center [284, 329] width 87 height 28
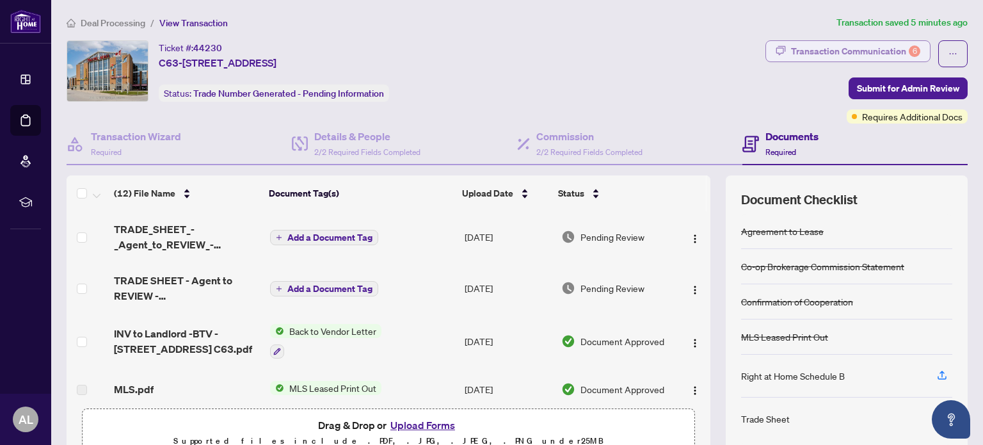
click at [832, 51] on div "Transaction Communication 6" at bounding box center [855, 51] width 129 height 20
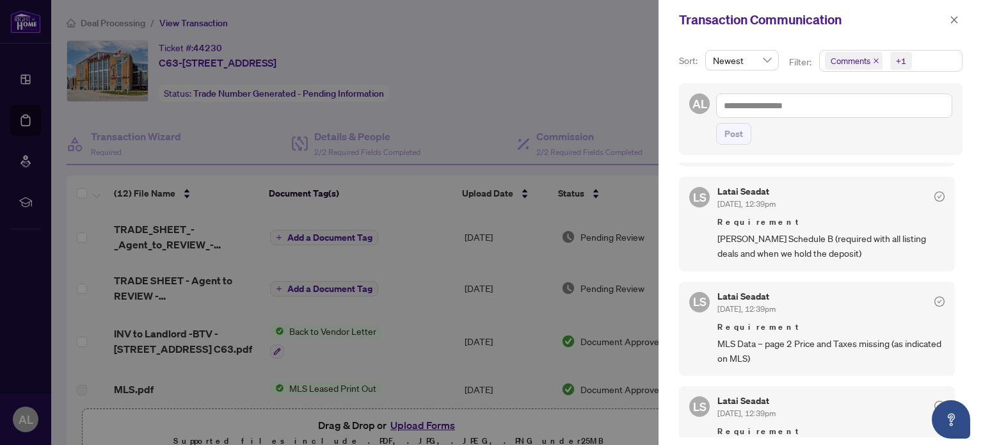
scroll to position [192, 0]
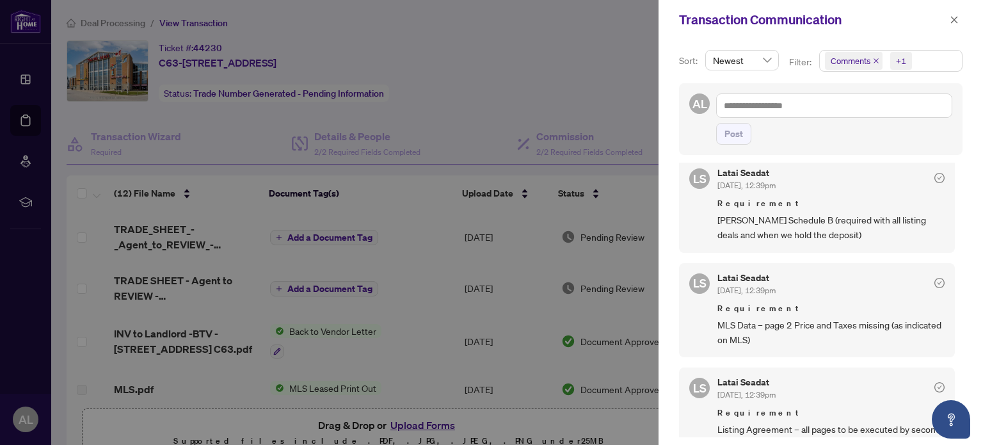
click at [509, 88] on div at bounding box center [491, 222] width 983 height 445
click at [937, 281] on icon "check-circle" at bounding box center [939, 283] width 4 height 4
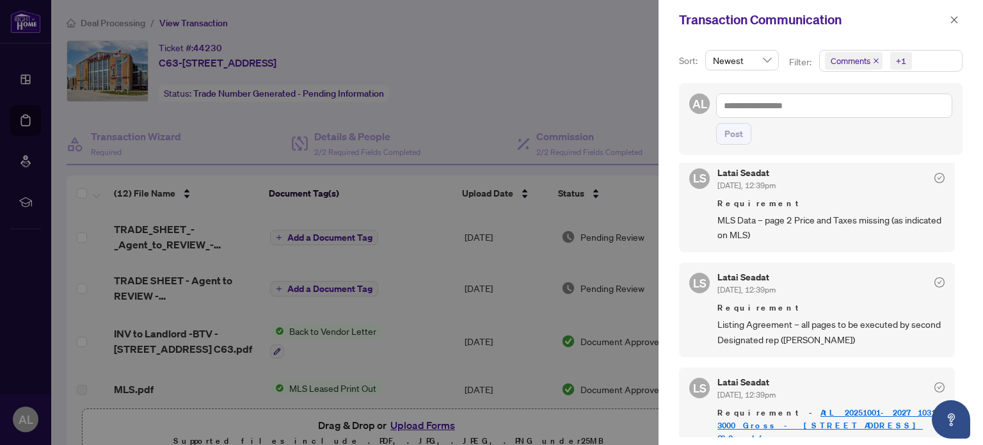
scroll to position [320, 0]
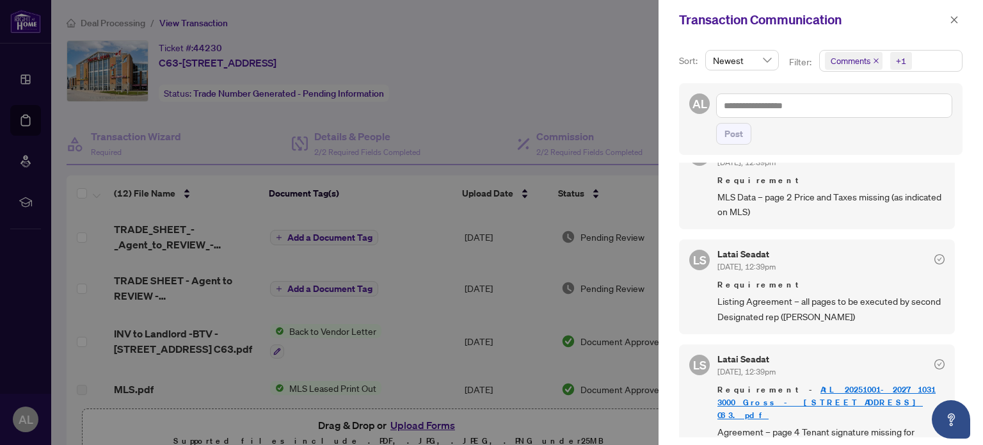
click at [473, 35] on div at bounding box center [491, 222] width 983 height 445
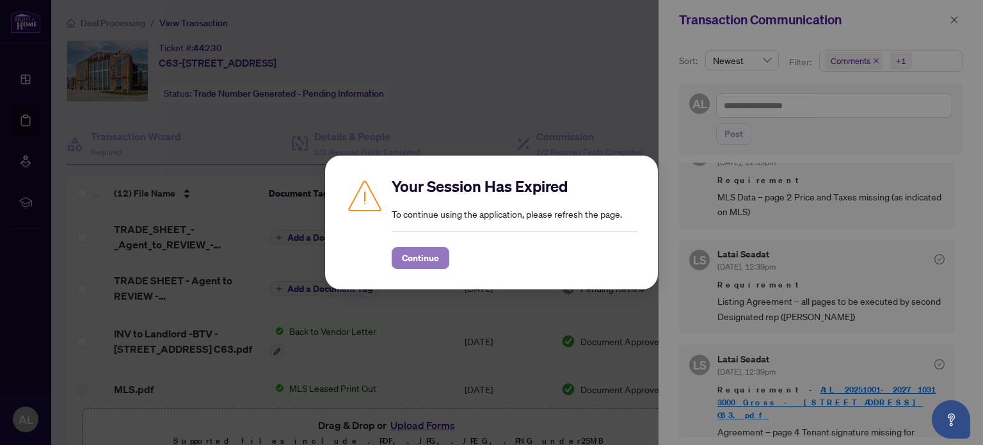
click at [417, 257] on span "Continue" at bounding box center [420, 258] width 37 height 20
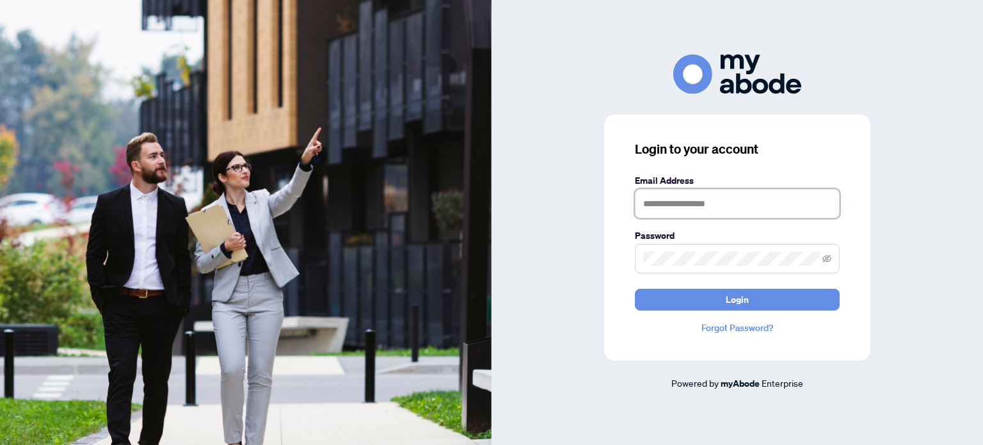
click at [655, 204] on input "text" at bounding box center [737, 203] width 205 height 29
type input "**********"
click at [635, 289] on button "Login" at bounding box center [737, 300] width 205 height 22
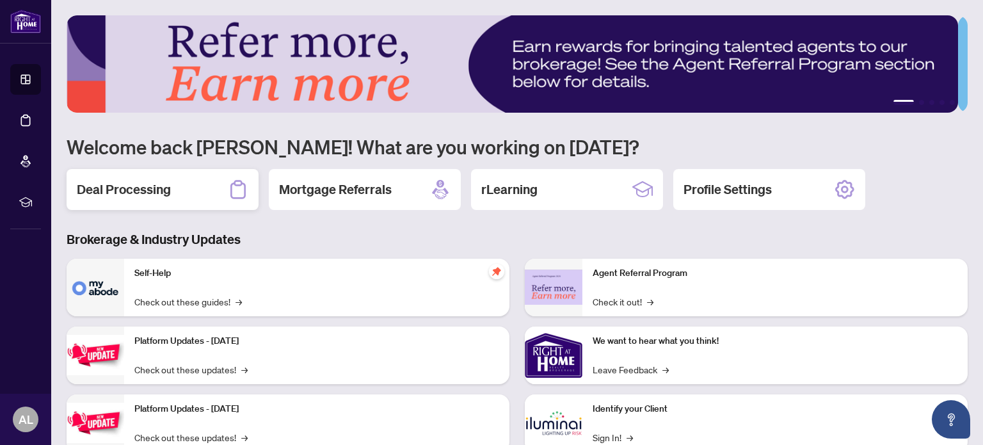
click at [177, 194] on div "Deal Processing" at bounding box center [163, 189] width 192 height 41
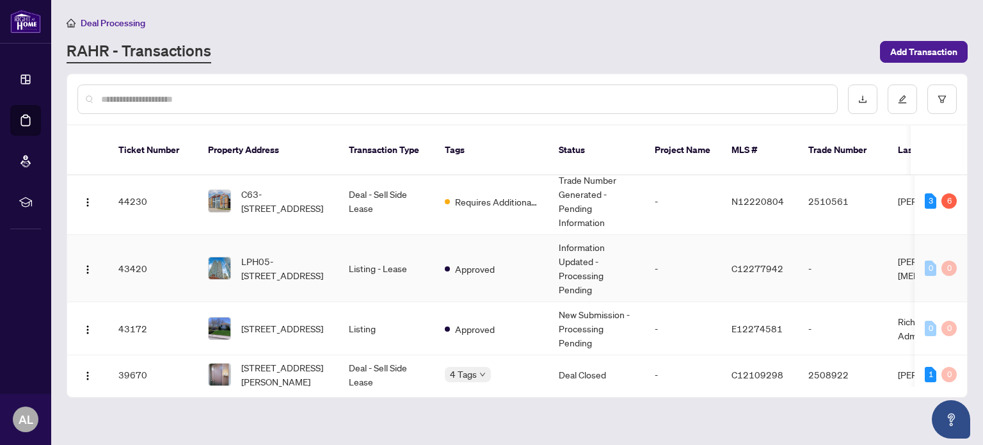
scroll to position [256, 0]
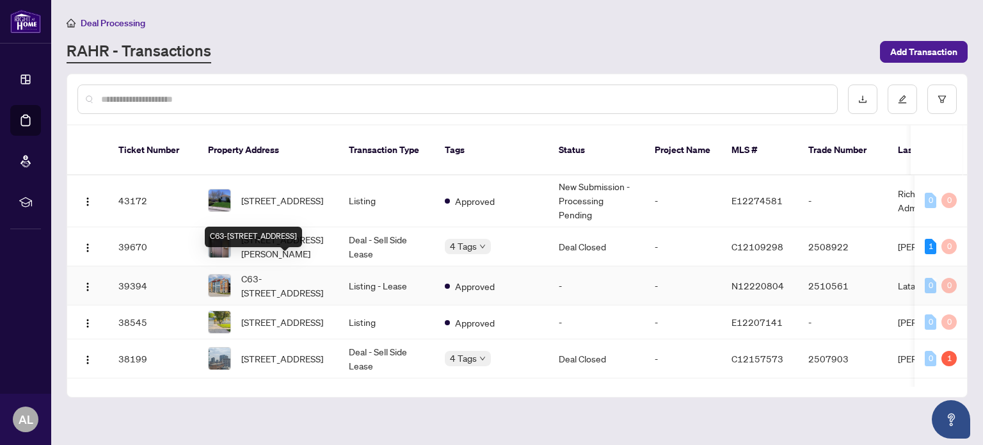
click at [284, 271] on span "C63-[STREET_ADDRESS]" at bounding box center [284, 285] width 87 height 28
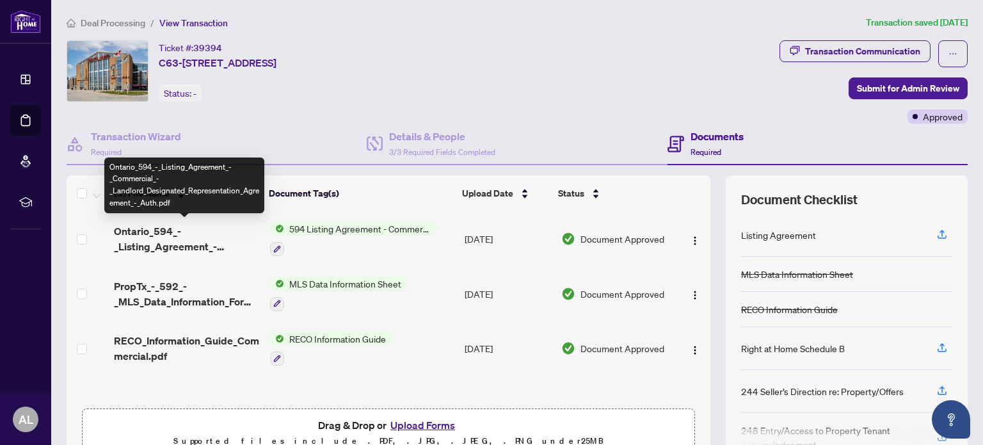
click at [163, 235] on span "Ontario_594_-_Listing_Agreement_-_Commercial_-_Landlord_Designated_Representati…" at bounding box center [186, 238] width 145 height 31
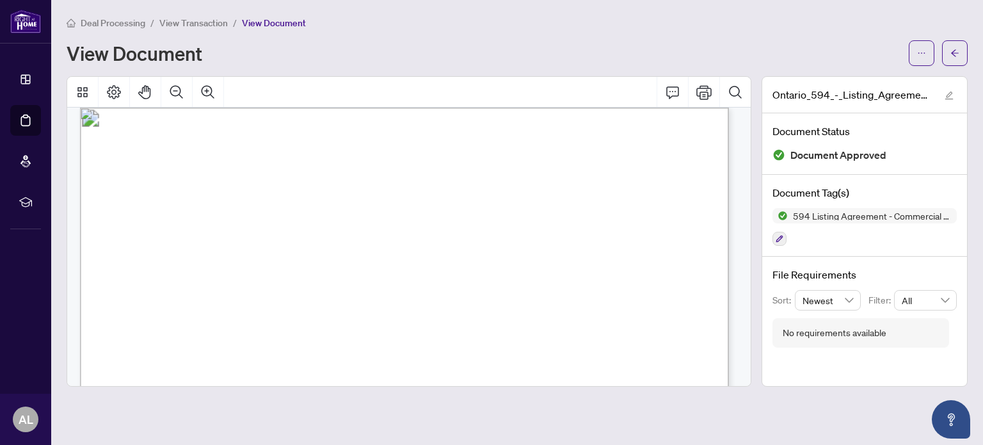
scroll to position [3518, 0]
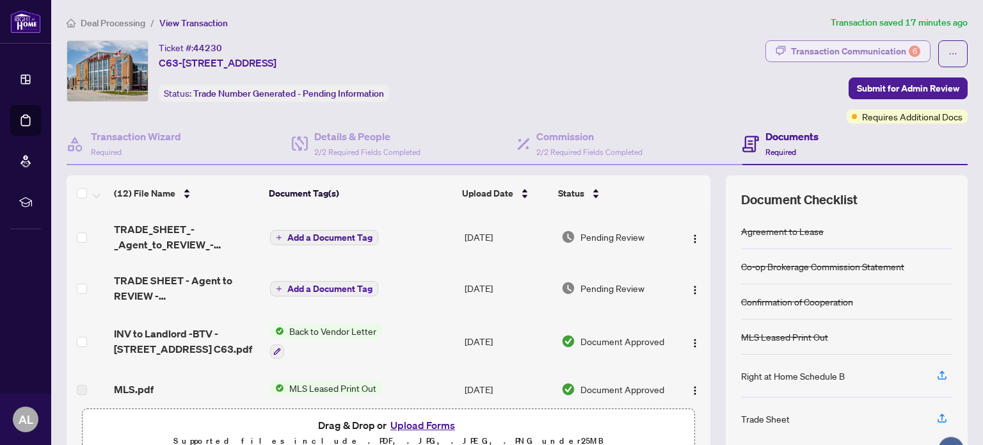
click at [818, 44] on div "Transaction Communication 6" at bounding box center [855, 51] width 129 height 20
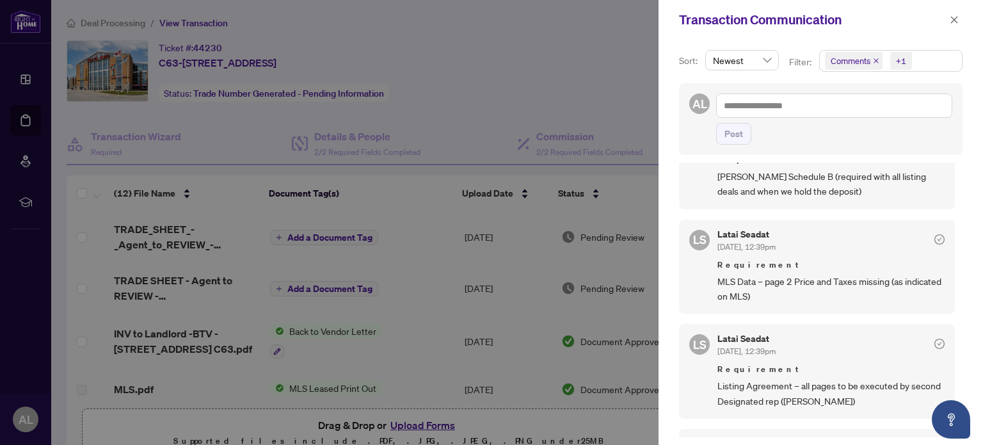
scroll to position [256, 0]
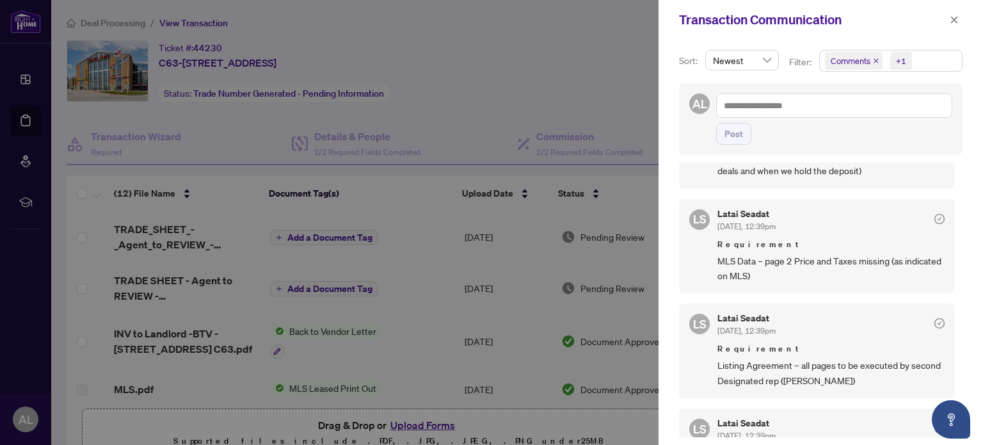
drag, startPoint x: 888, startPoint y: 376, endPoint x: 702, endPoint y: 360, distance: 186.1
click at [702, 360] on div "[PERSON_NAME] Seadat [DATE], 12:39pm Requirement Listing Agreement – all pages …" at bounding box center [817, 350] width 276 height 95
copy span "Listing Agreement – all pages to be executed by second Designated rep ([PERSON_…"
click at [576, 45] on div at bounding box center [491, 222] width 983 height 445
click at [960, 19] on button "button" at bounding box center [953, 19] width 17 height 15
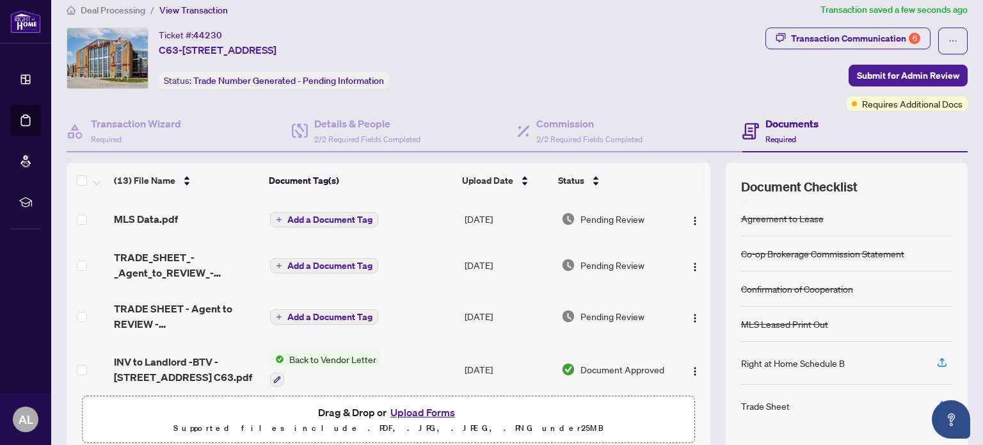
scroll to position [0, 0]
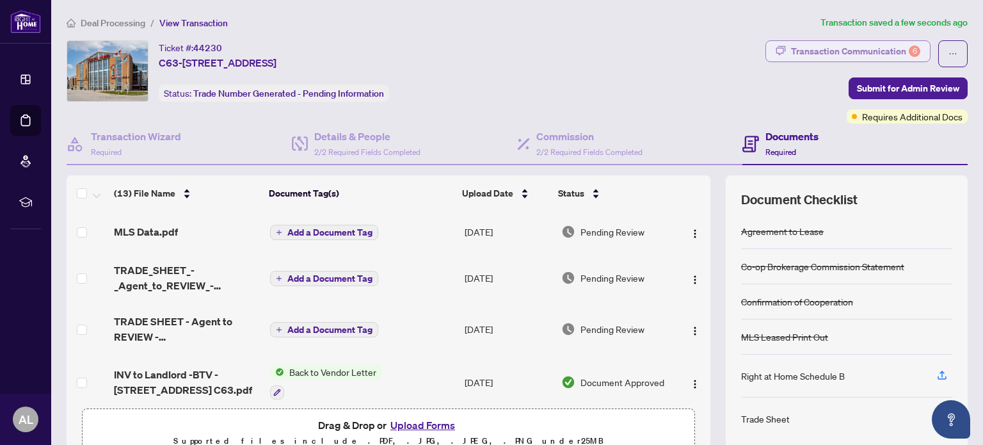
click at [807, 53] on div "Transaction Communication 6" at bounding box center [855, 51] width 129 height 20
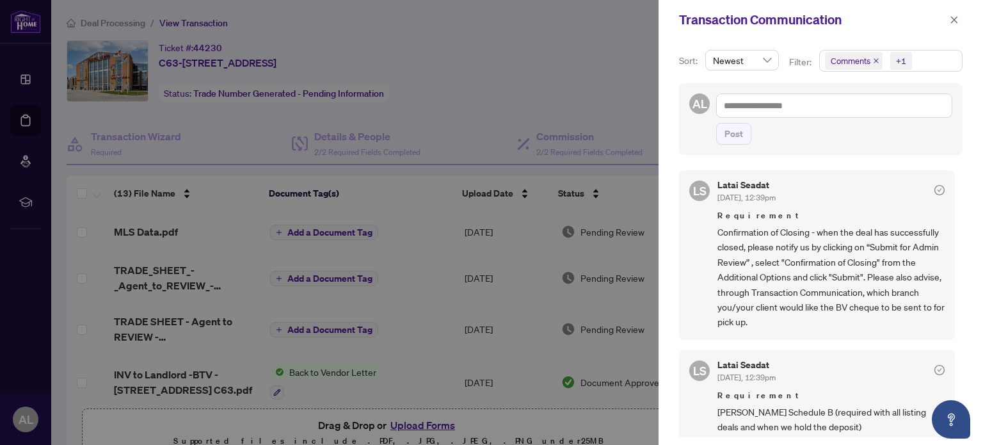
click at [594, 44] on div at bounding box center [491, 222] width 983 height 445
click at [954, 19] on icon "close" at bounding box center [954, 19] width 7 height 7
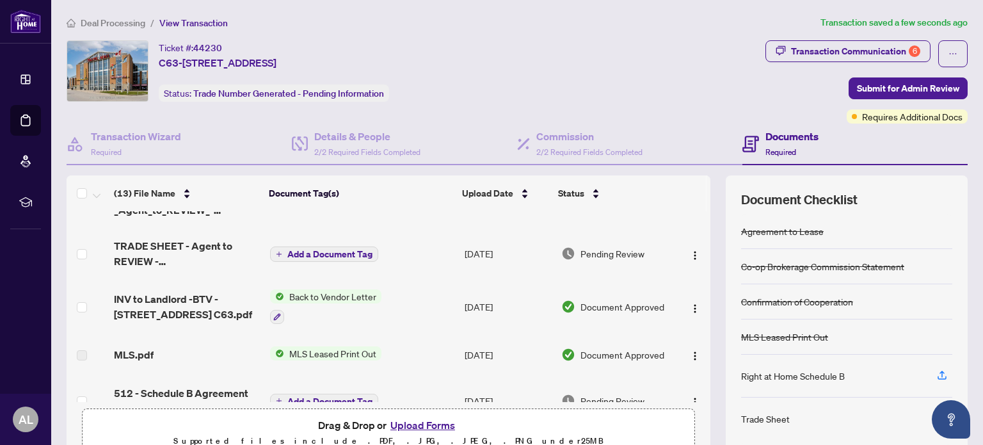
scroll to position [128, 0]
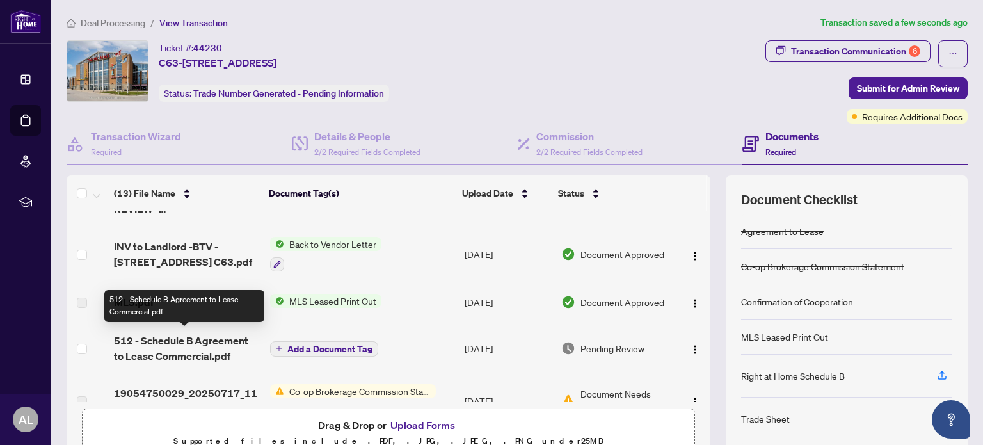
click at [190, 342] on span "512 - Schedule B Agreement to Lease Commercial.pdf" at bounding box center [186, 348] width 145 height 31
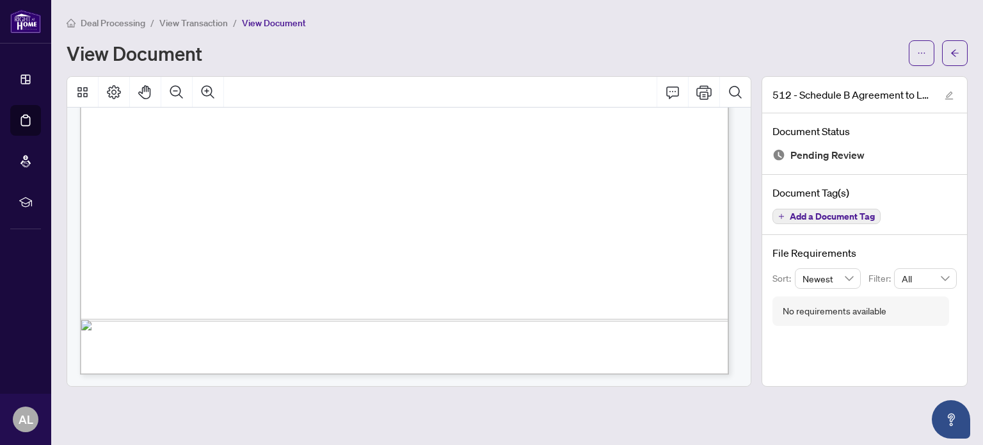
scroll to position [586, 0]
click at [924, 47] on span "button" at bounding box center [921, 53] width 9 height 20
click at [865, 84] on span "Download" at bounding box center [874, 81] width 97 height 14
